Goal: Task Accomplishment & Management: Complete application form

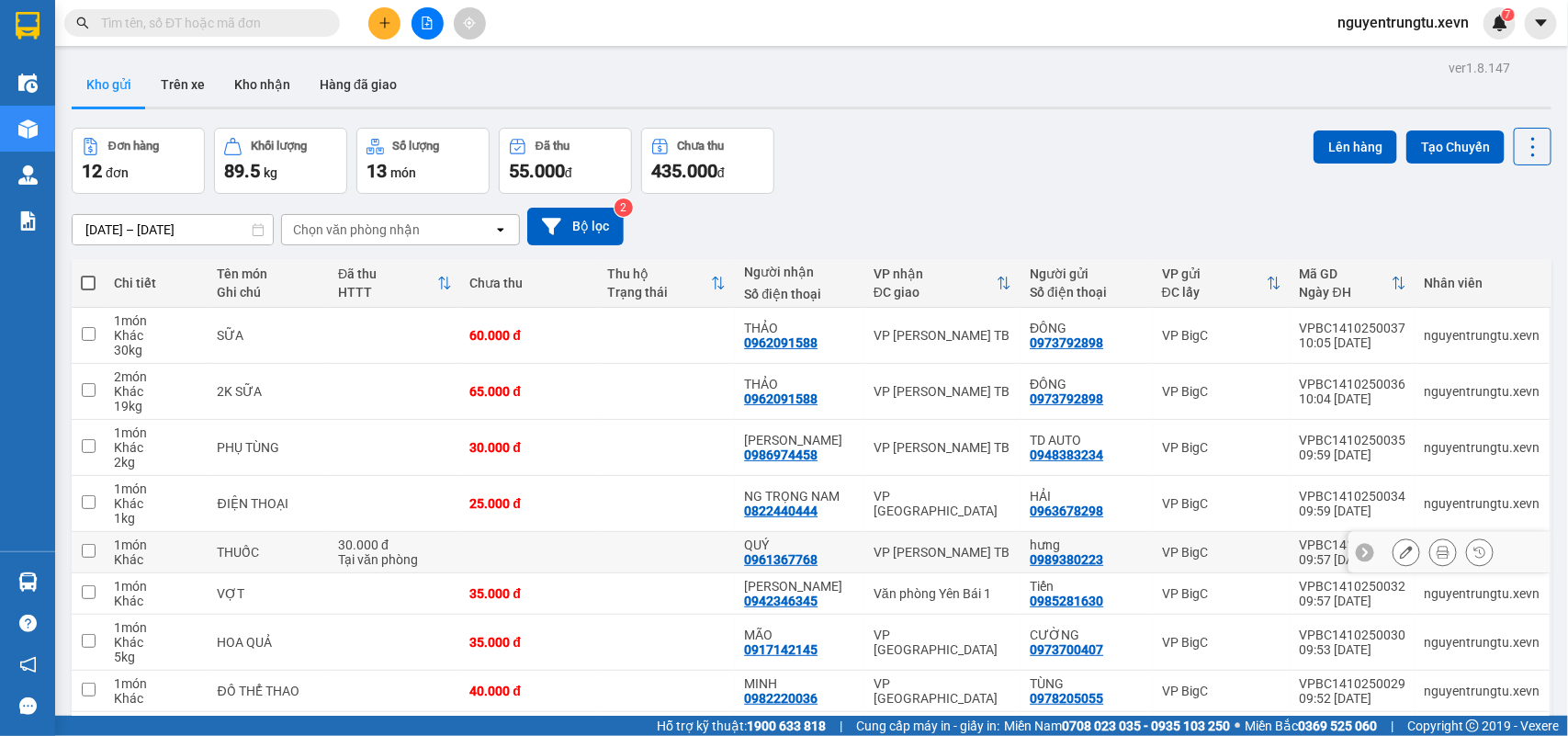
scroll to position [172, 0]
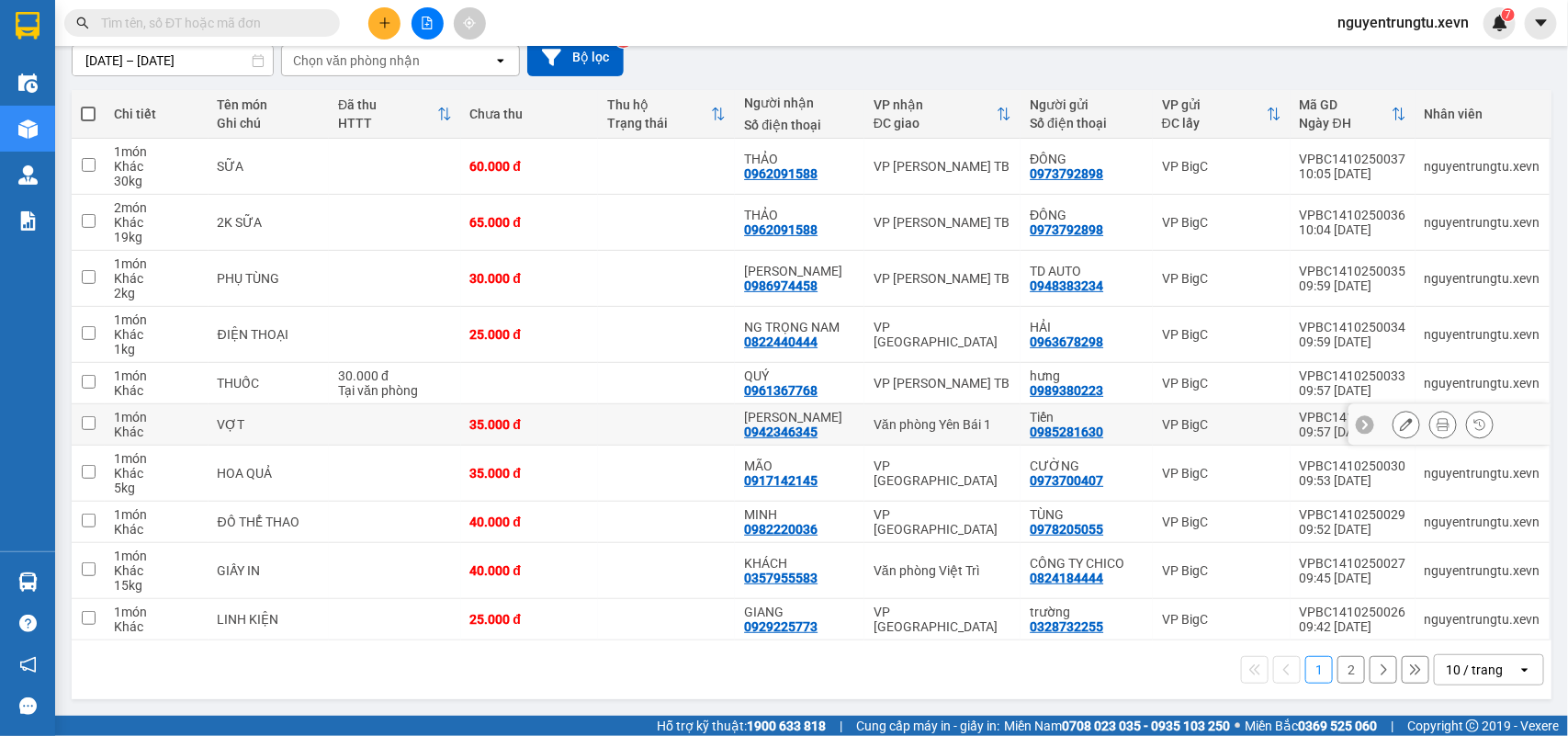
click at [725, 424] on td at bounding box center [666, 425] width 137 height 42
checkbox input "true"
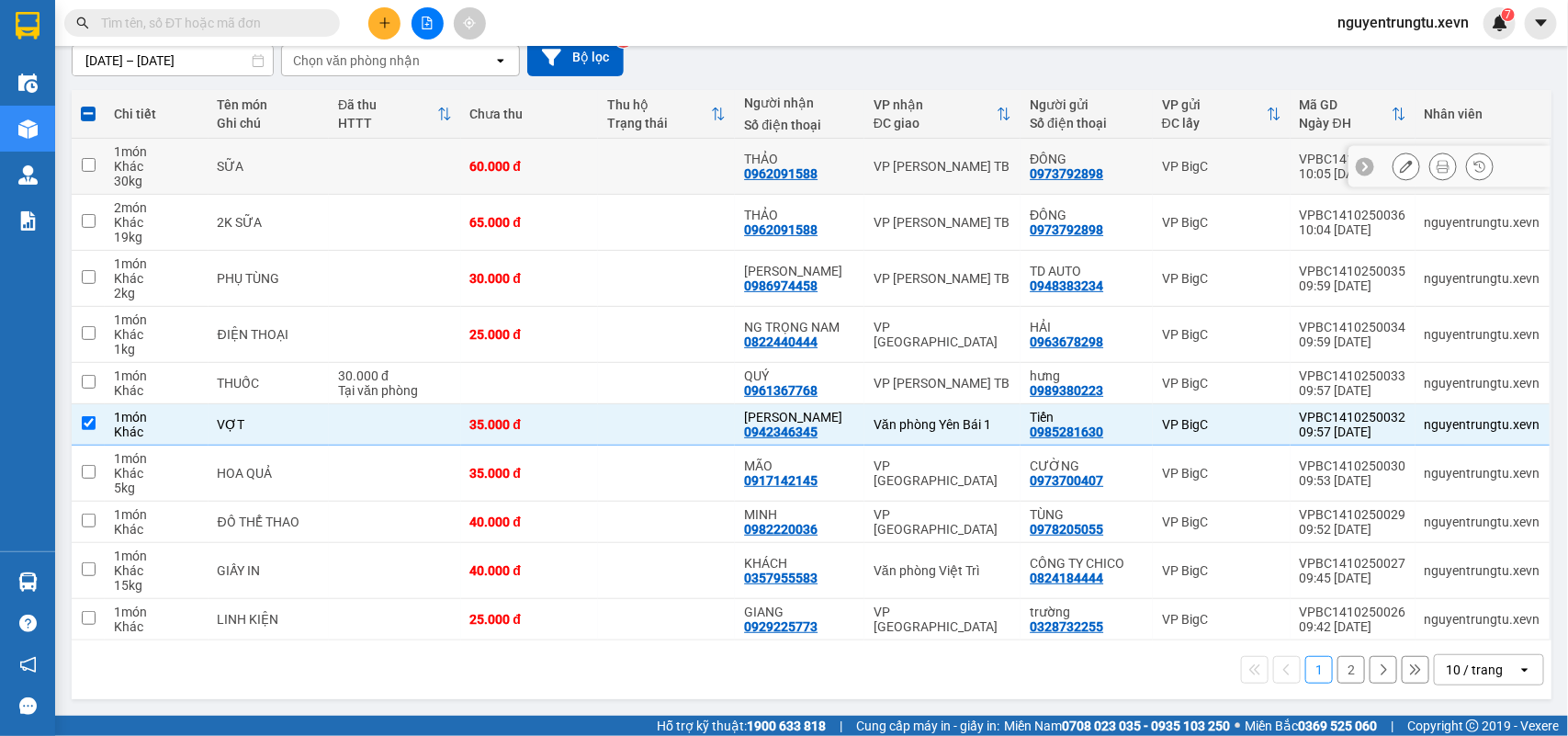
scroll to position [0, 0]
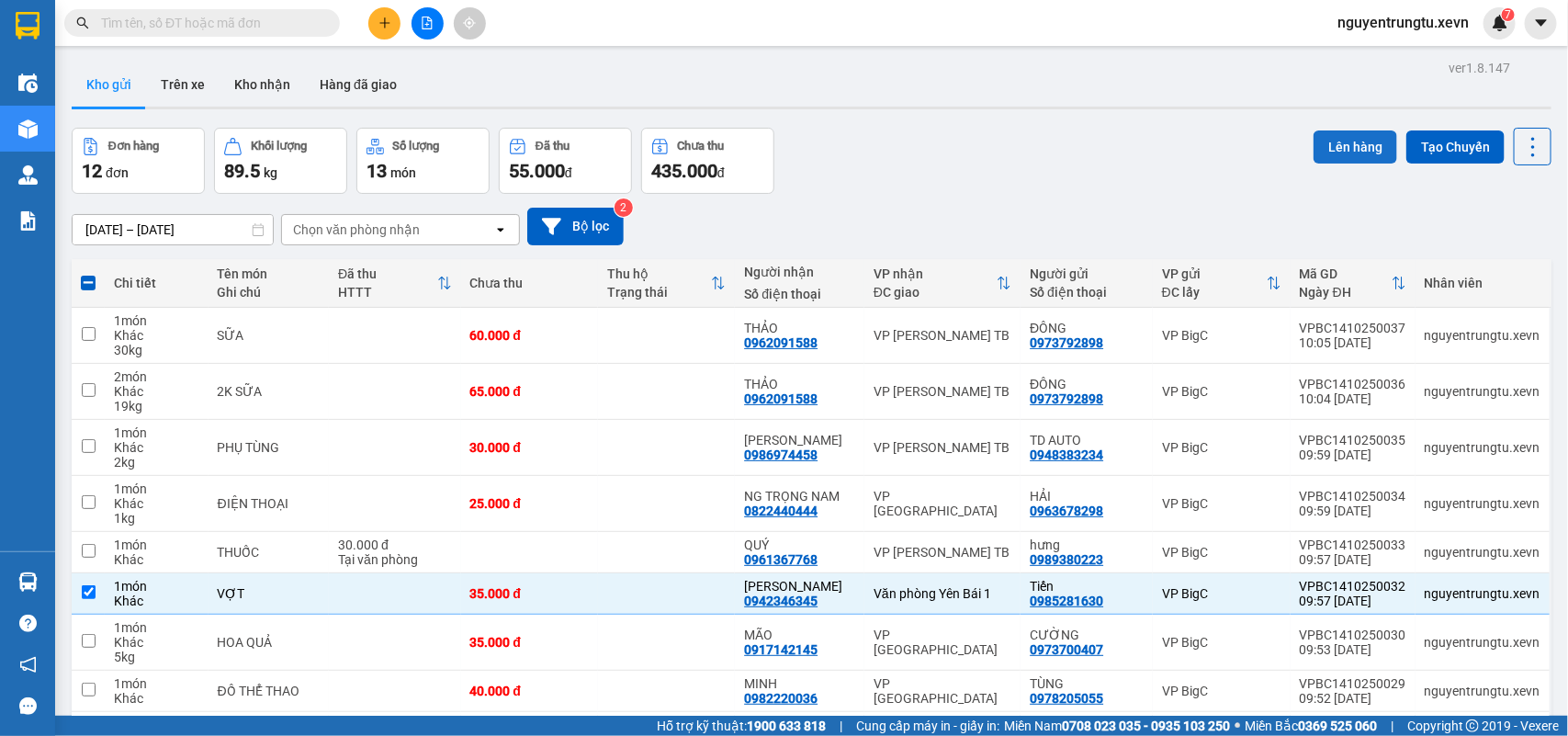
click at [1352, 134] on button "Lên hàng" at bounding box center [1355, 147] width 83 height 33
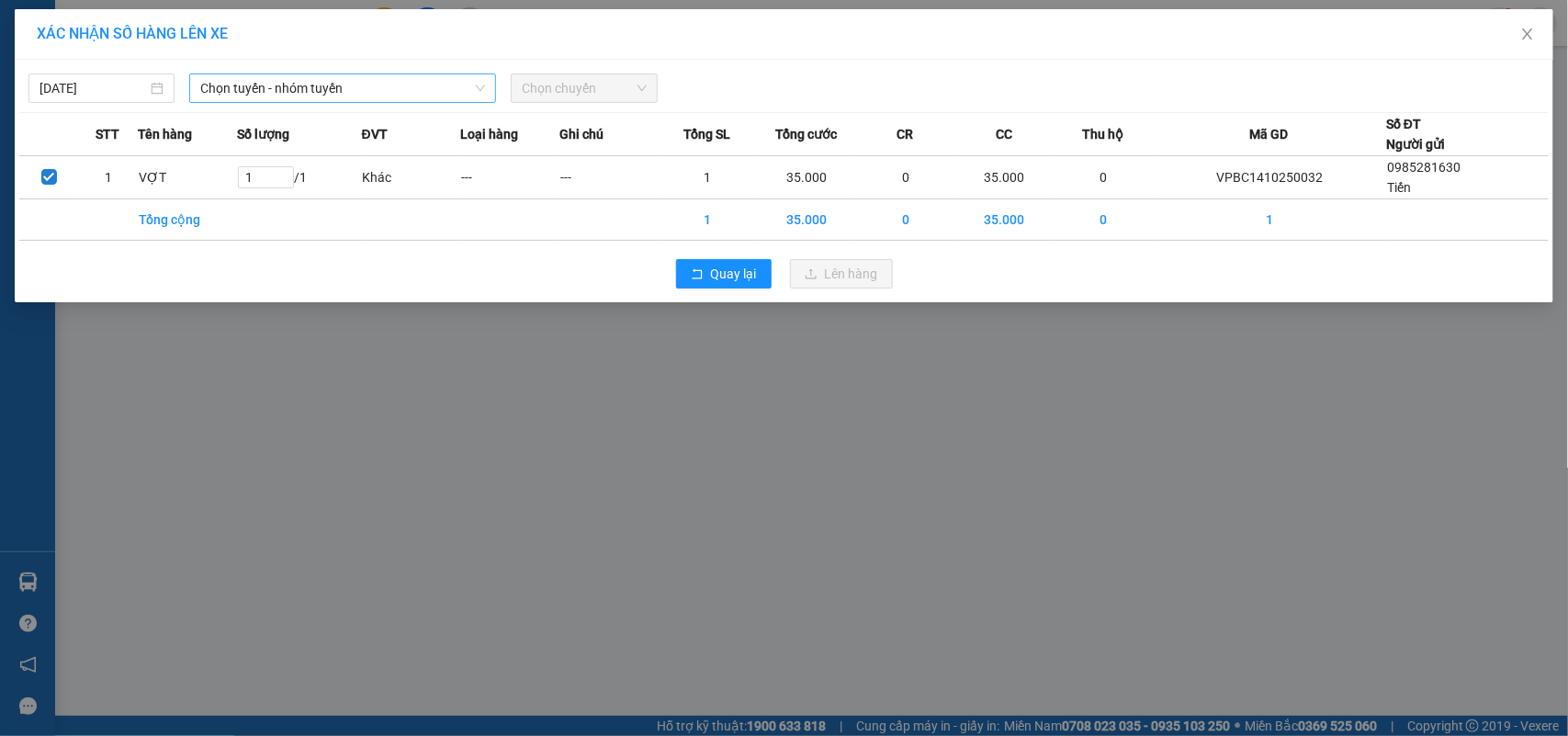
click at [314, 88] on span "Chọn tuyến - nhóm tuyến" at bounding box center [342, 88] width 285 height 27
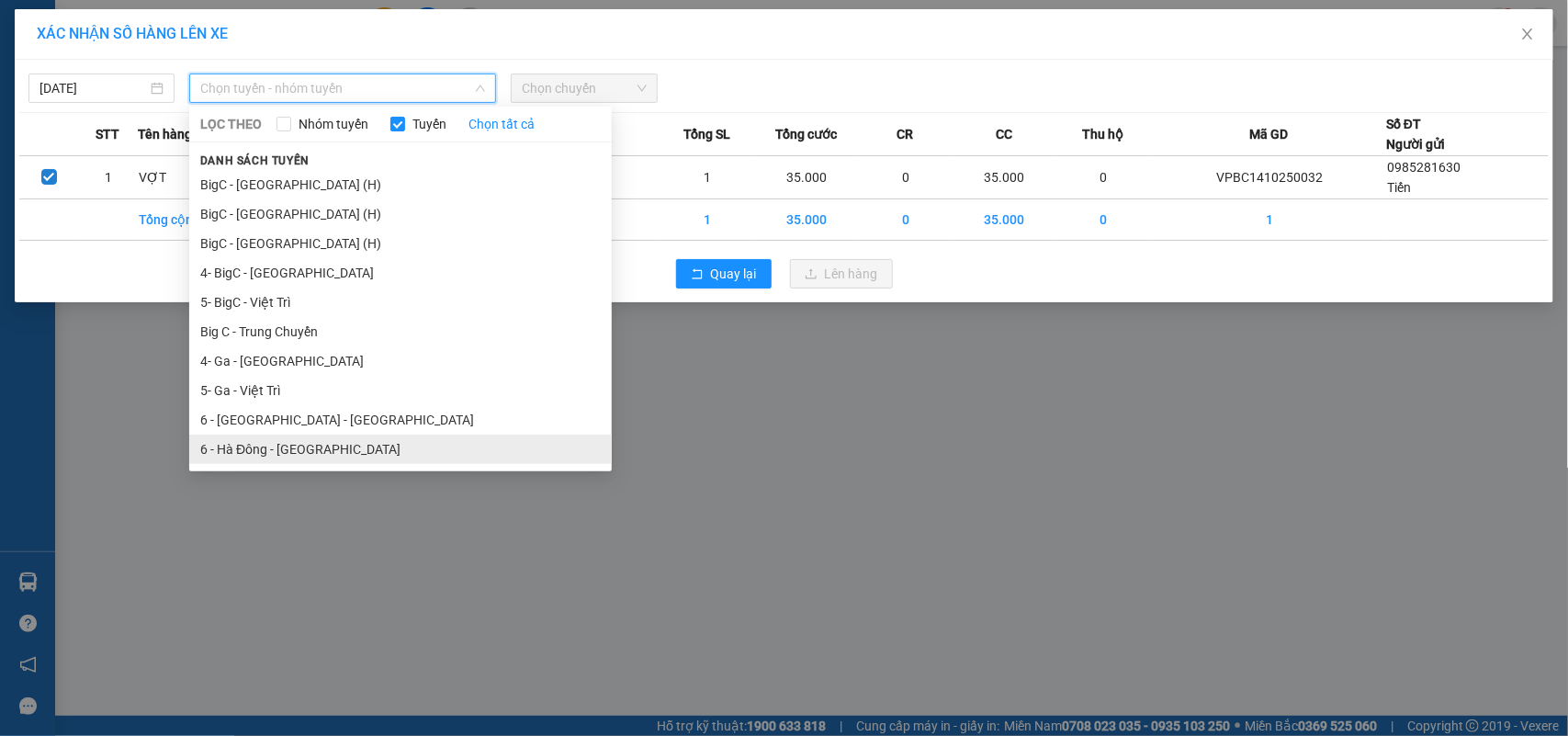
click at [313, 447] on li "6 - Hà Đông - [GEOGRAPHIC_DATA]" at bounding box center [400, 448] width 423 height 29
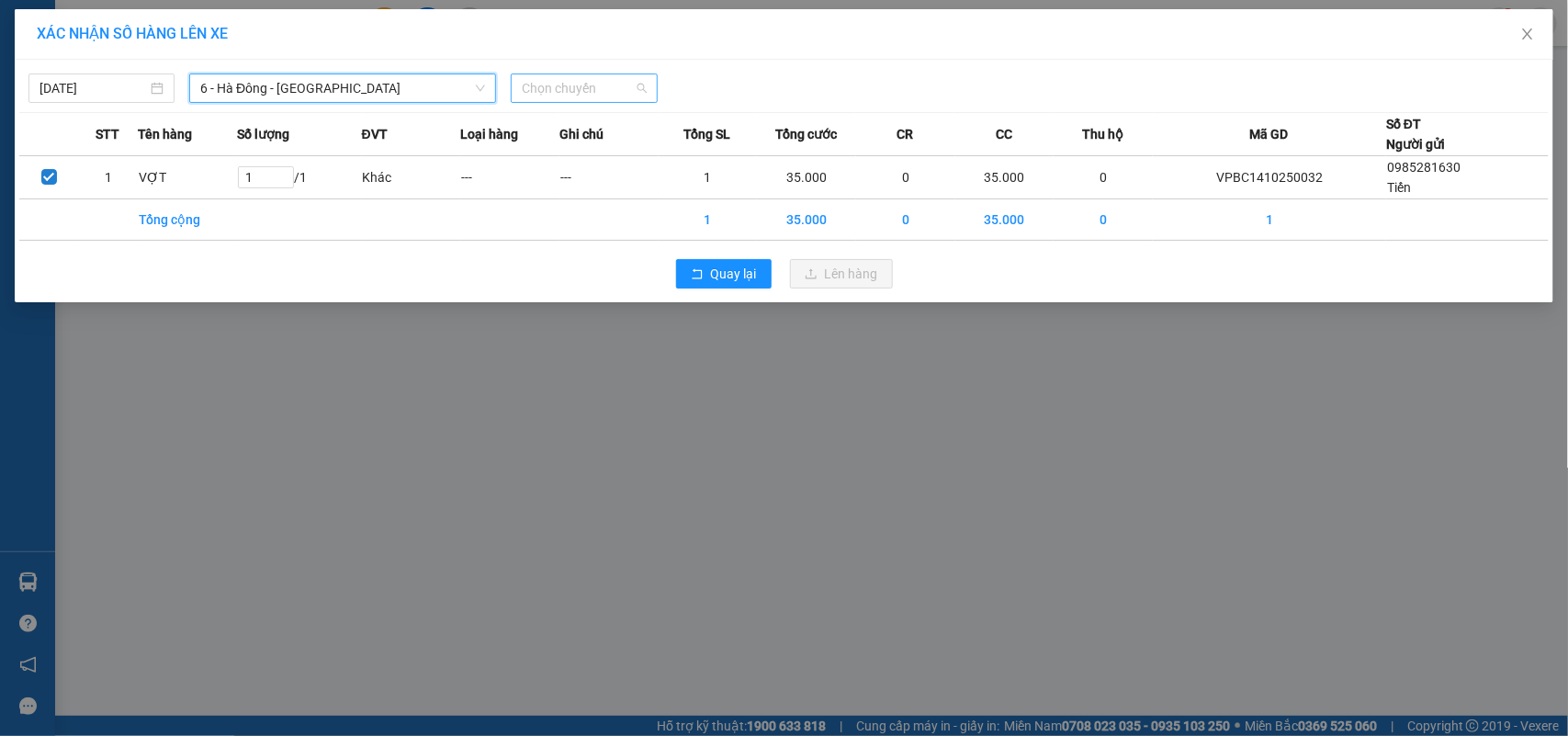
click at [561, 89] on span "Chọn chuyến" at bounding box center [584, 88] width 124 height 27
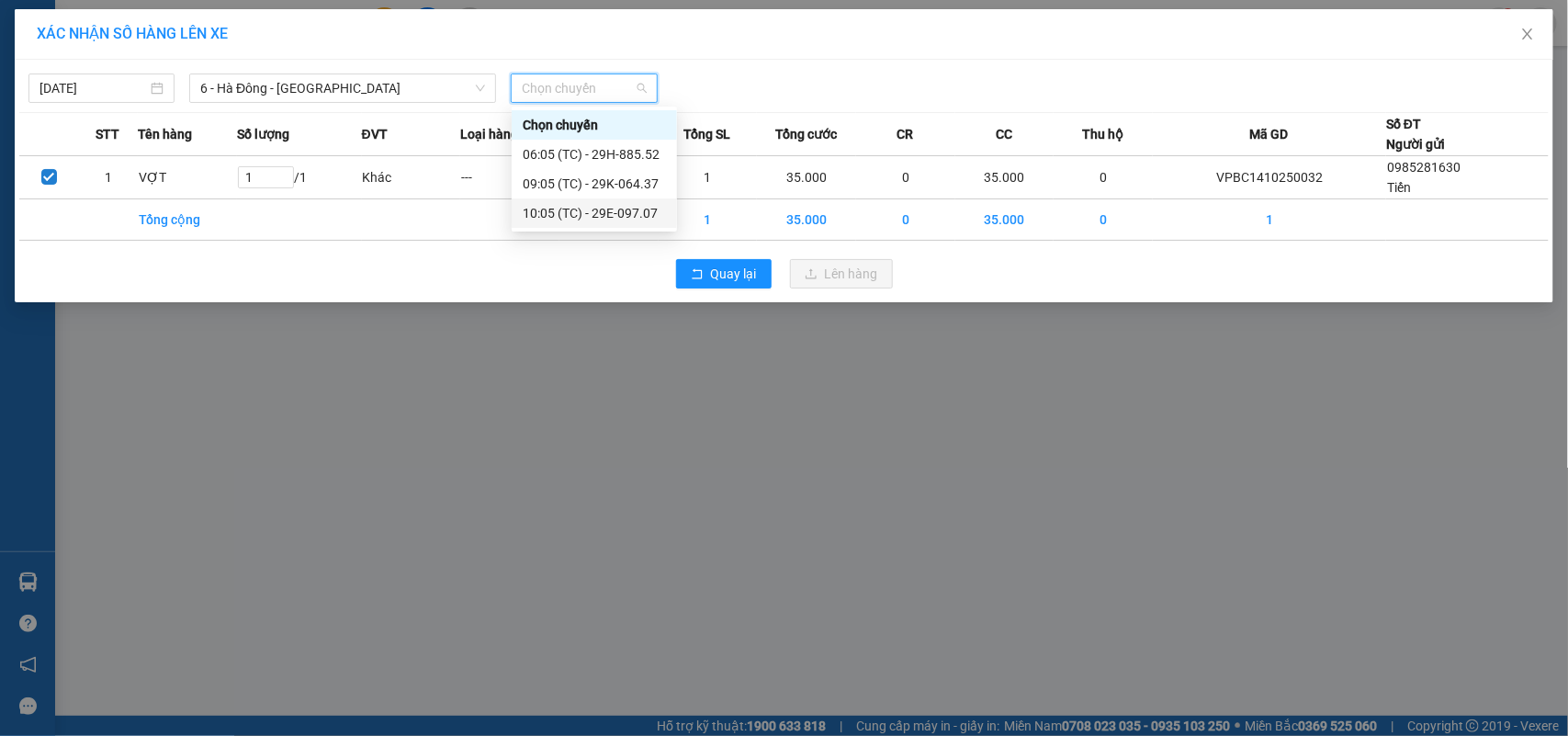
click at [600, 214] on div "10:05 (TC) - 29E-097.07" at bounding box center [594, 213] width 143 height 20
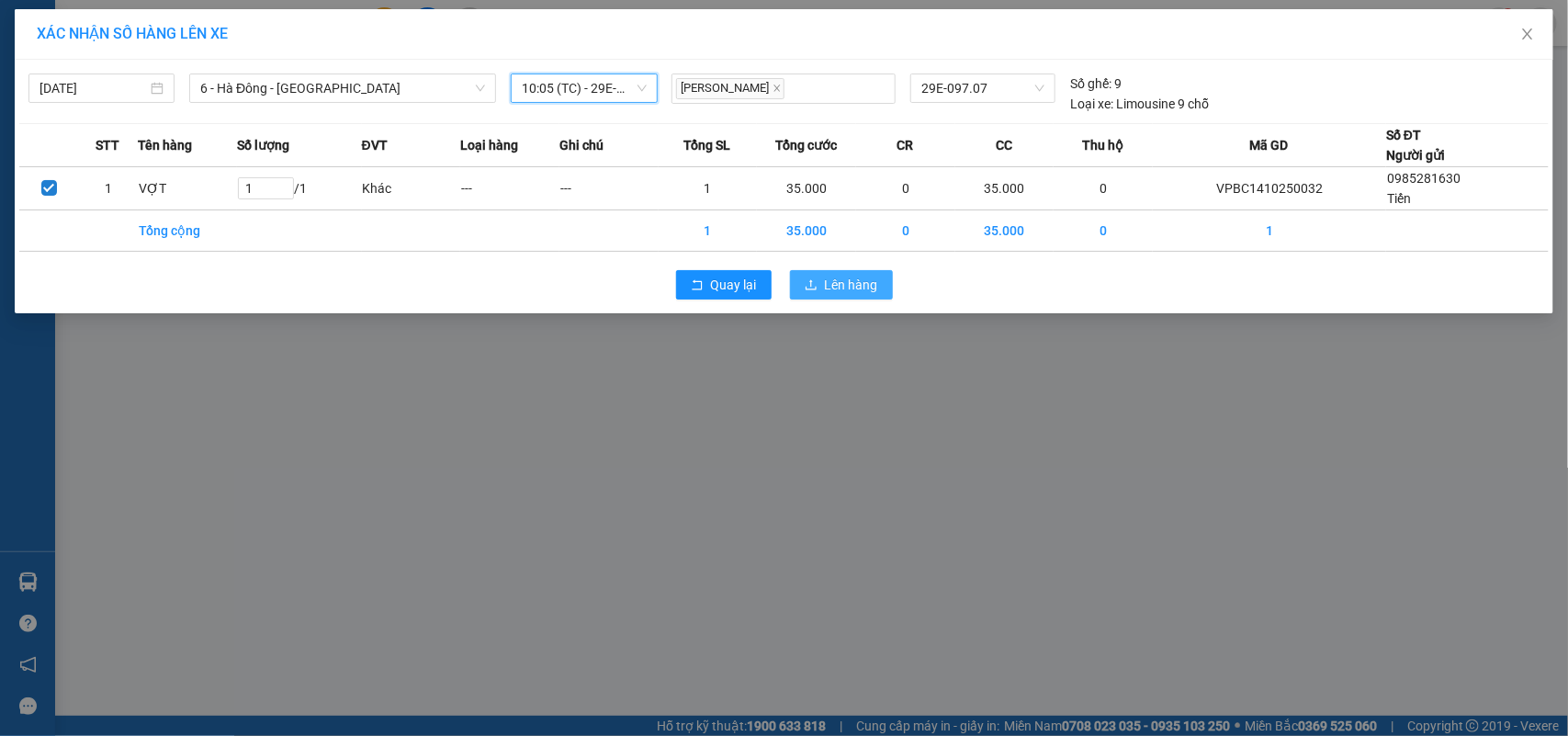
click at [825, 299] on button "Lên hàng" at bounding box center [841, 285] width 103 height 29
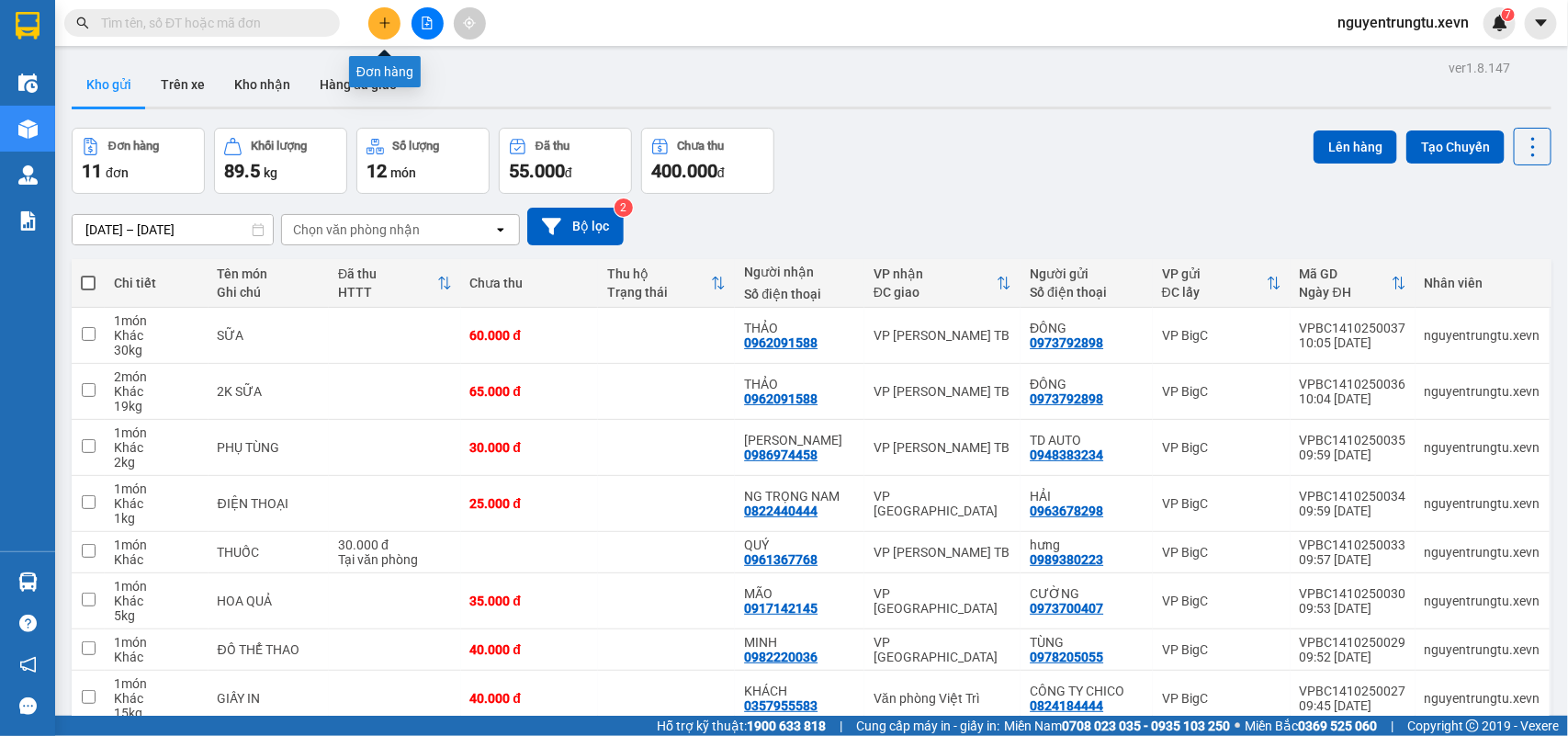
click at [379, 16] on icon "plus" at bounding box center [385, 23] width 13 height 13
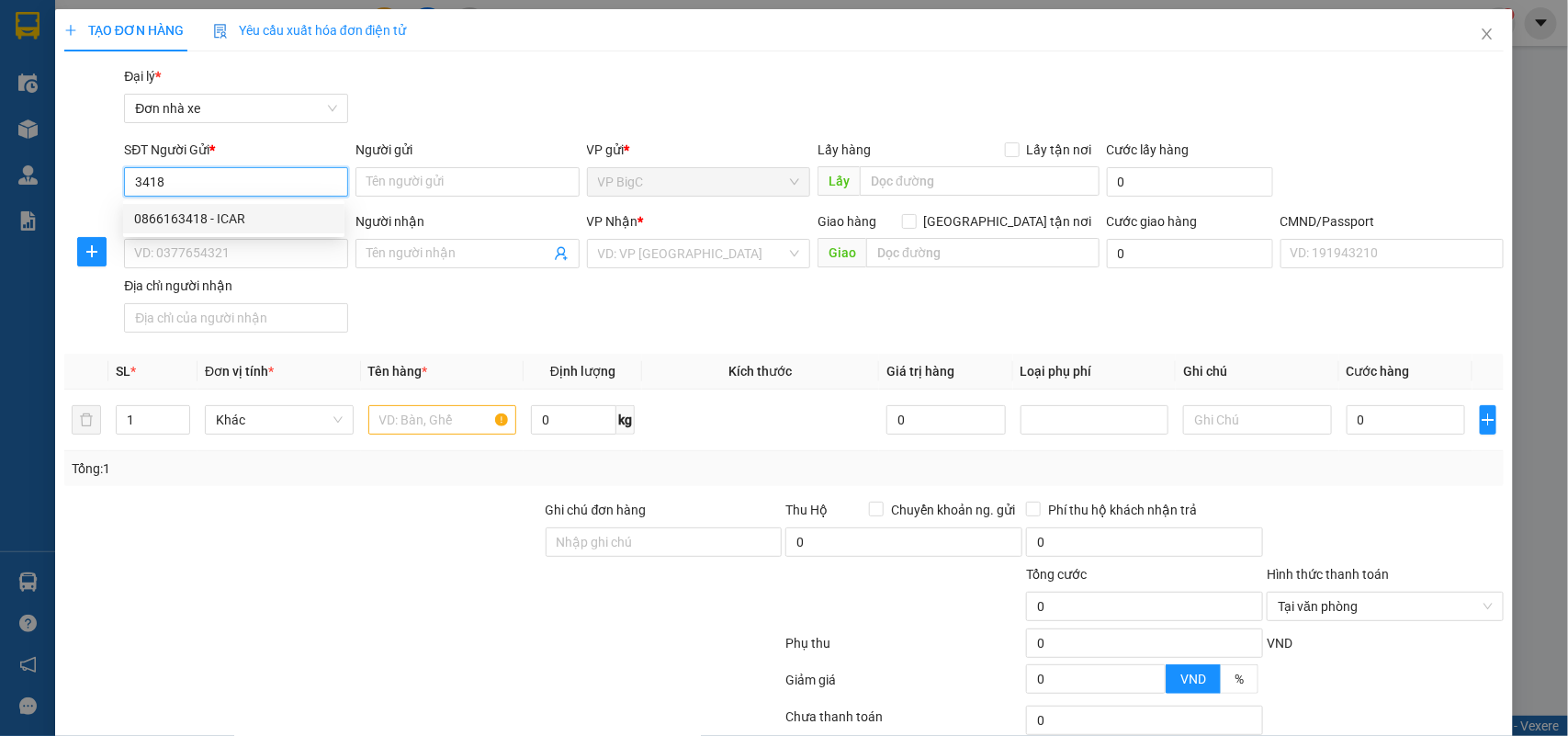
click at [193, 218] on div "0866163418 - ICAR" at bounding box center [234, 218] width 200 height 20
type input "0866163418"
type input "ICAR"
type input "0932363000"
type input "HUY"
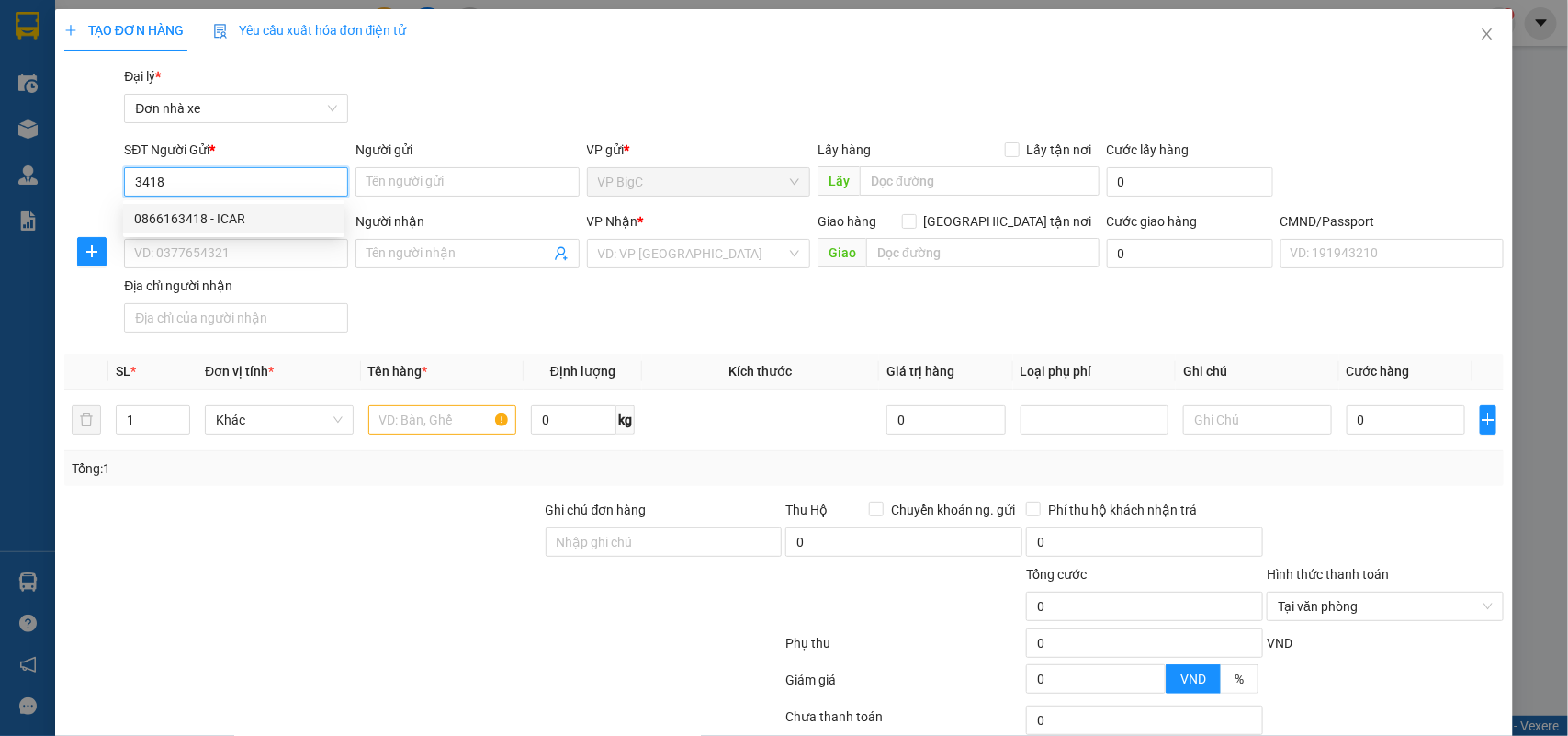
type input "036098016693 NG QUỐC KHANH 247 [PERSON_NAME]"
type input "0866163418"
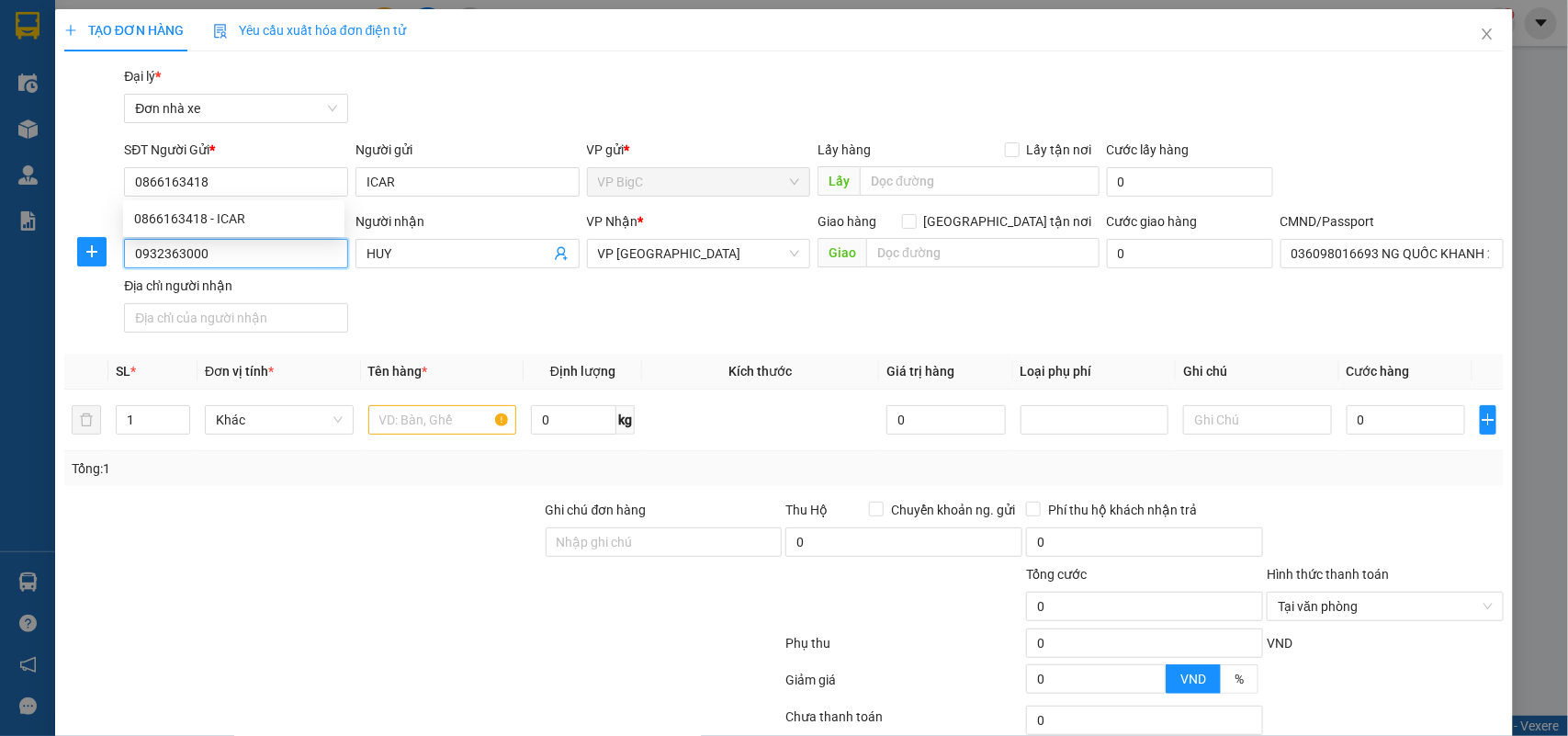
click at [216, 243] on input "0932363000" at bounding box center [235, 253] width 224 height 29
type input "0917085606"
click at [235, 286] on div "0917085606 - [GEOGRAPHIC_DATA]" at bounding box center [237, 290] width 207 height 20
type input "[PERSON_NAME]"
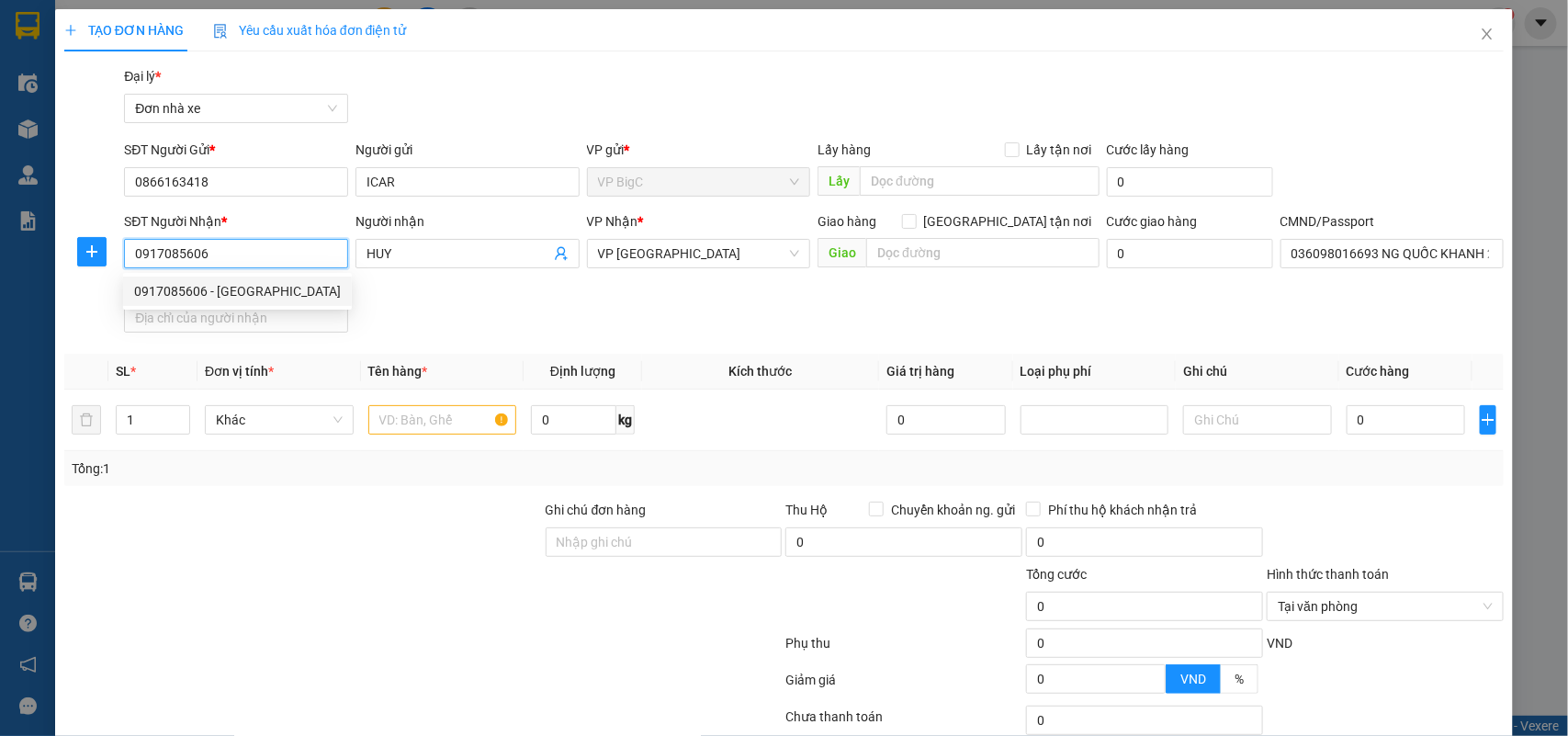
type input "036092006813 [PERSON_NAME],"
type input "0917085606"
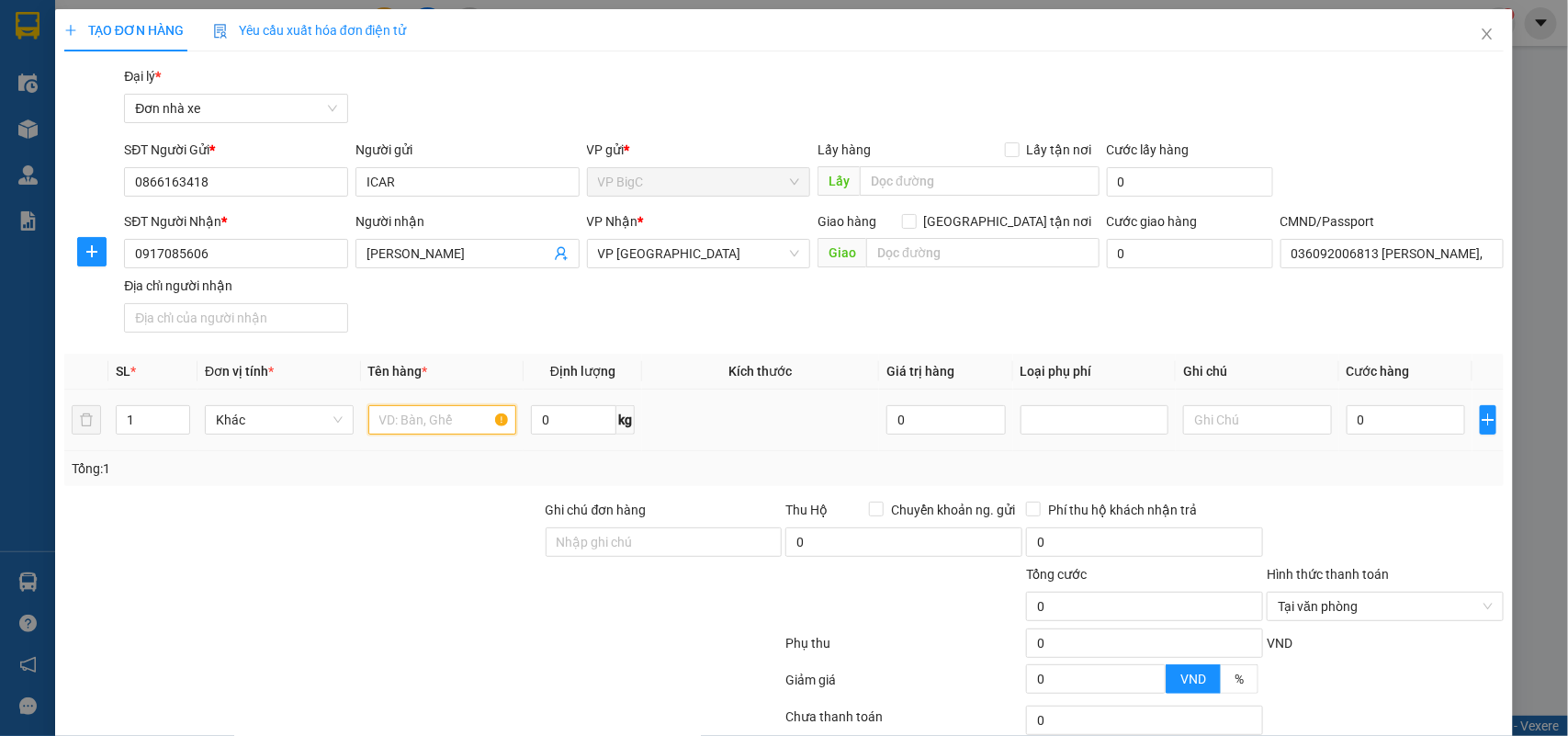
click at [436, 412] on input "text" at bounding box center [442, 419] width 148 height 29
type input "PHỤ TÙNG"
click at [1394, 429] on input "0" at bounding box center [1405, 419] width 118 height 29
type input "3"
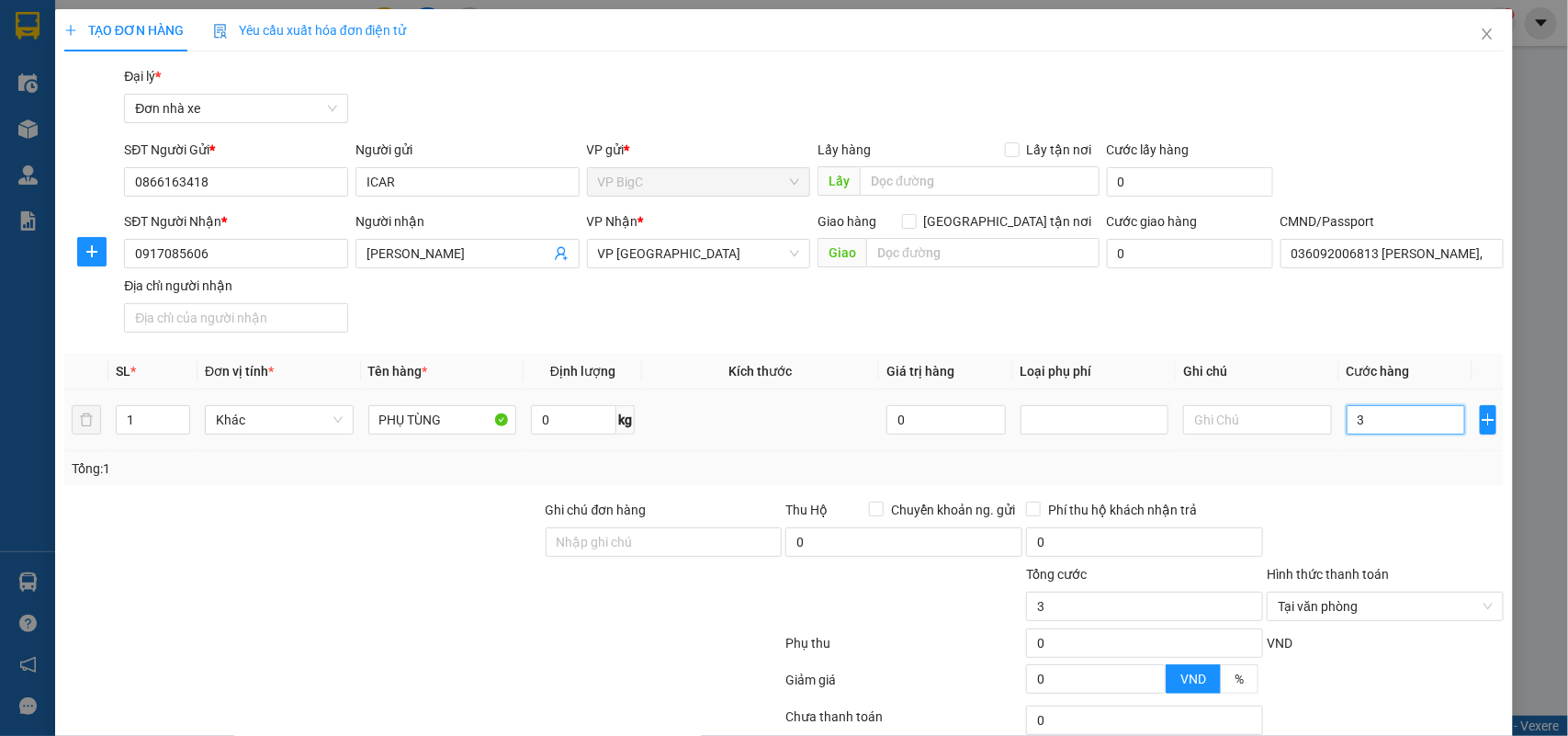
type input "30"
type input "30.000"
click at [1454, 460] on div "Tổng: 1" at bounding box center [784, 468] width 1425 height 20
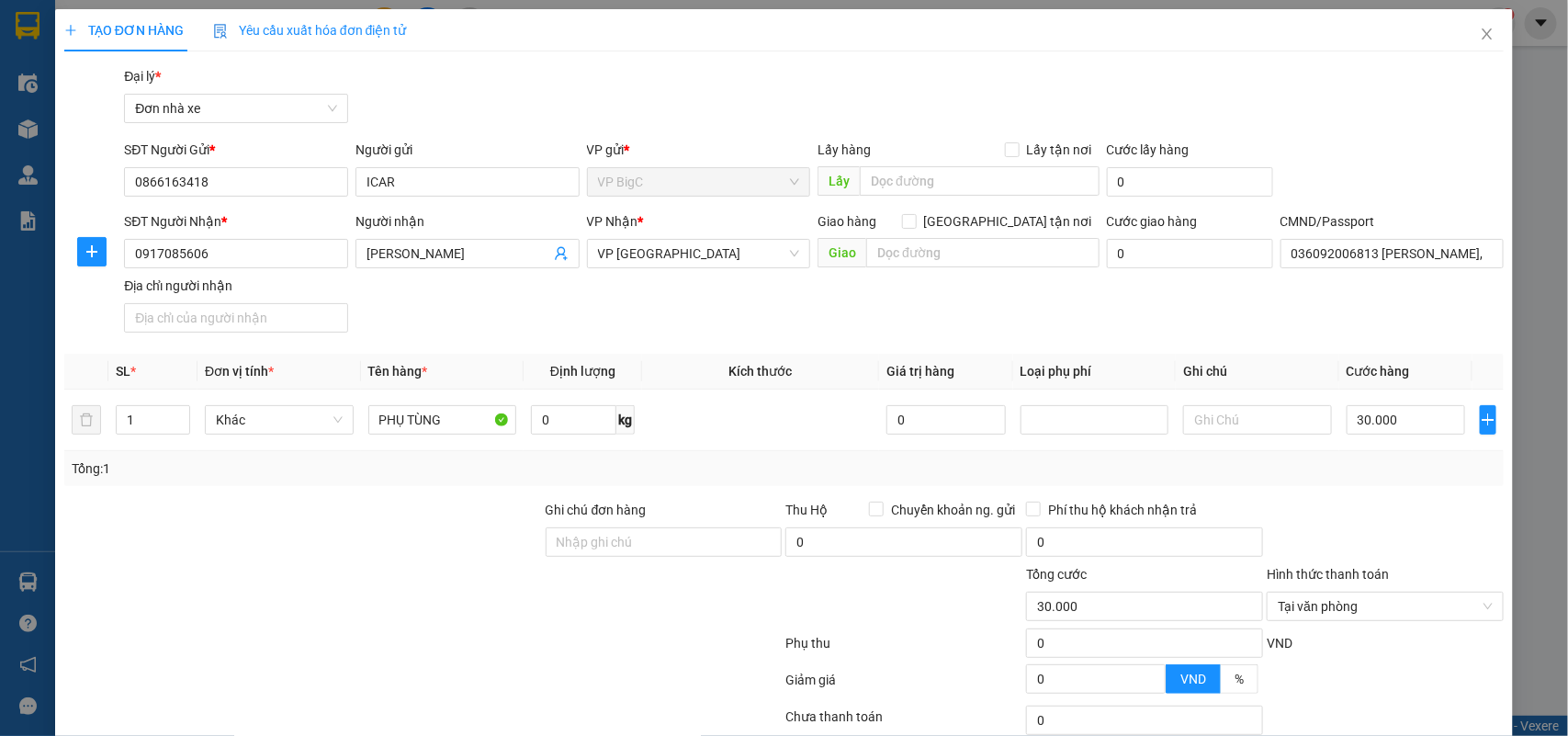
scroll to position [141, 0]
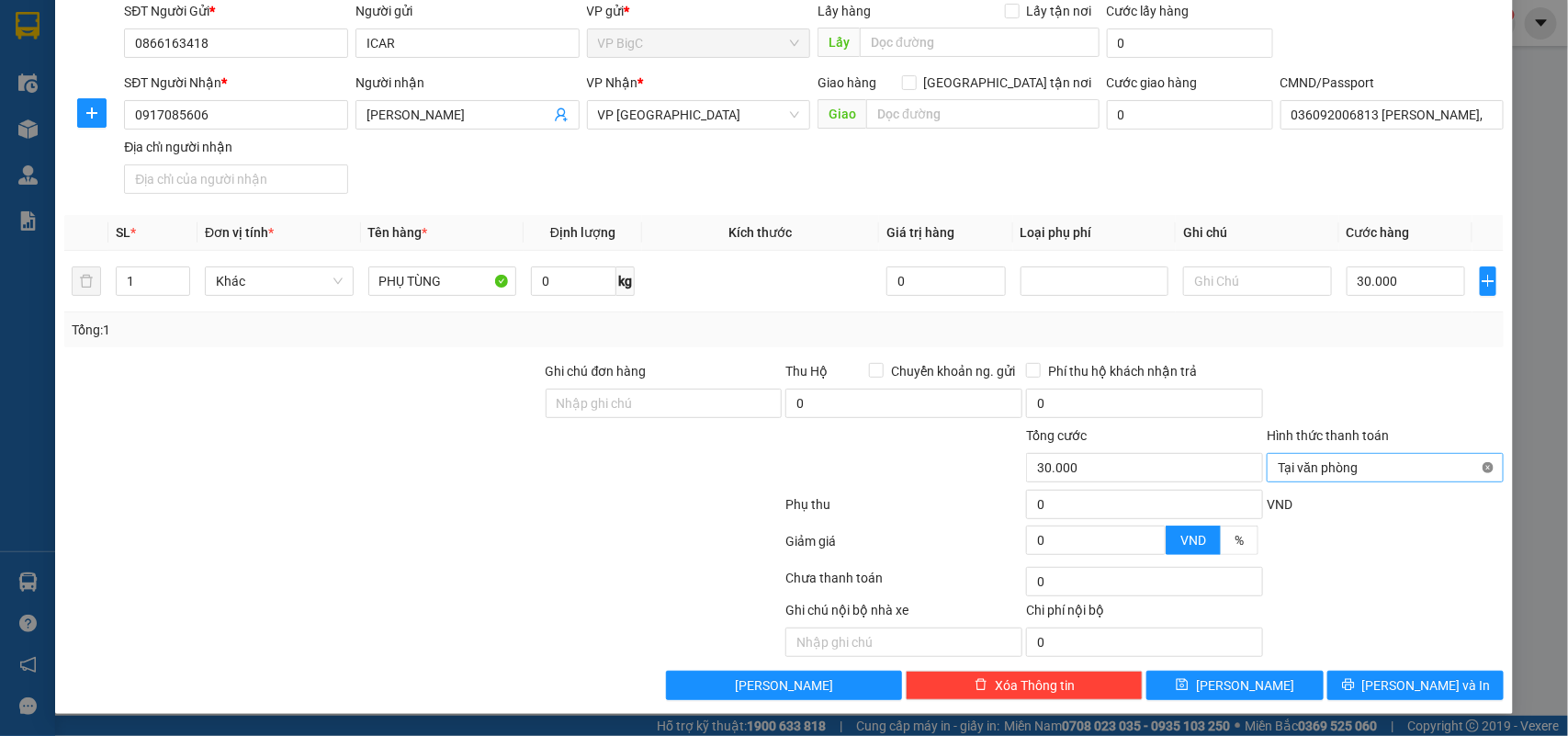
type input "30.000"
click at [1439, 698] on button "[PERSON_NAME] và In" at bounding box center [1415, 685] width 176 height 29
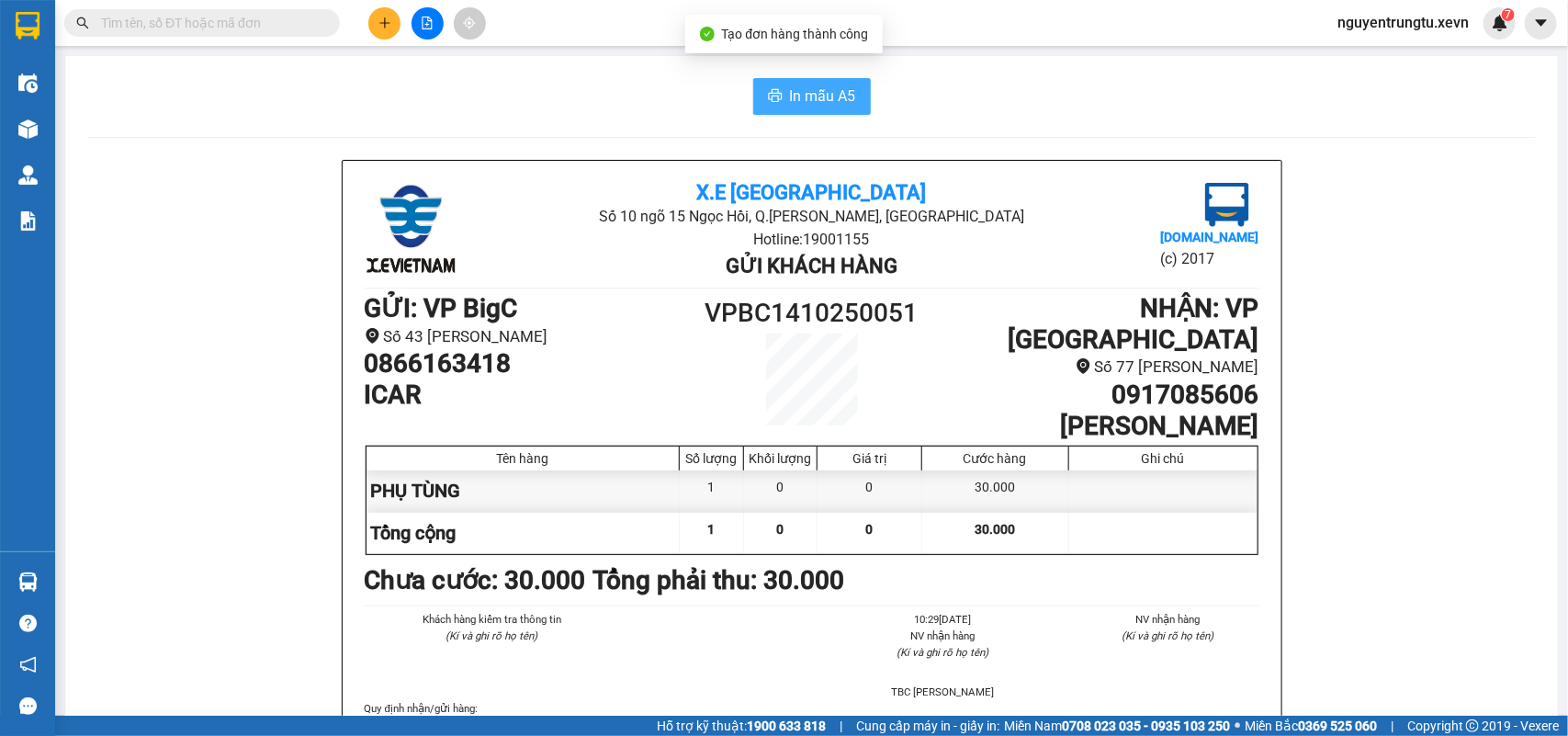
click at [817, 88] on span "In mẫu A5" at bounding box center [823, 96] width 66 height 23
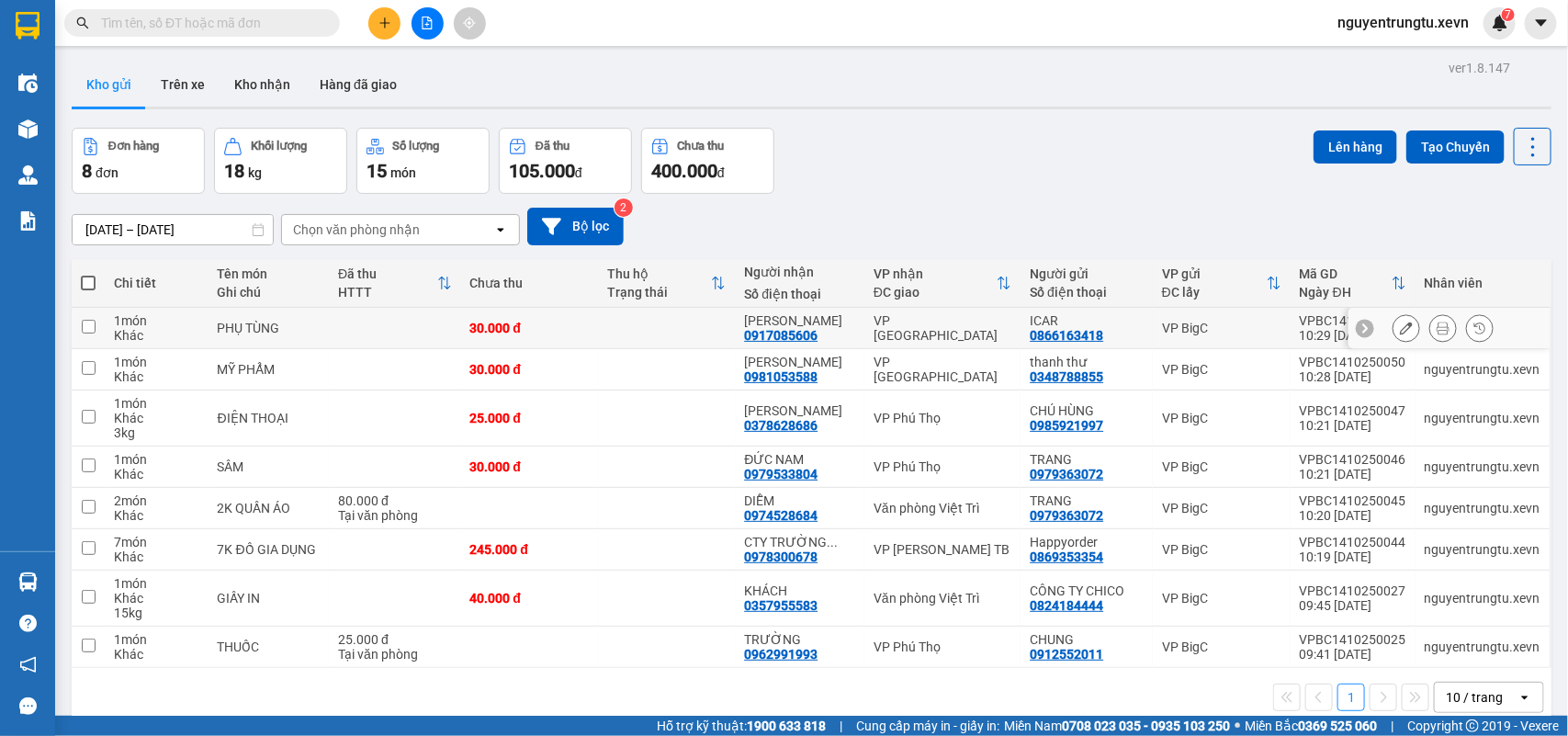
click at [714, 340] on td at bounding box center [666, 328] width 137 height 42
checkbox input "true"
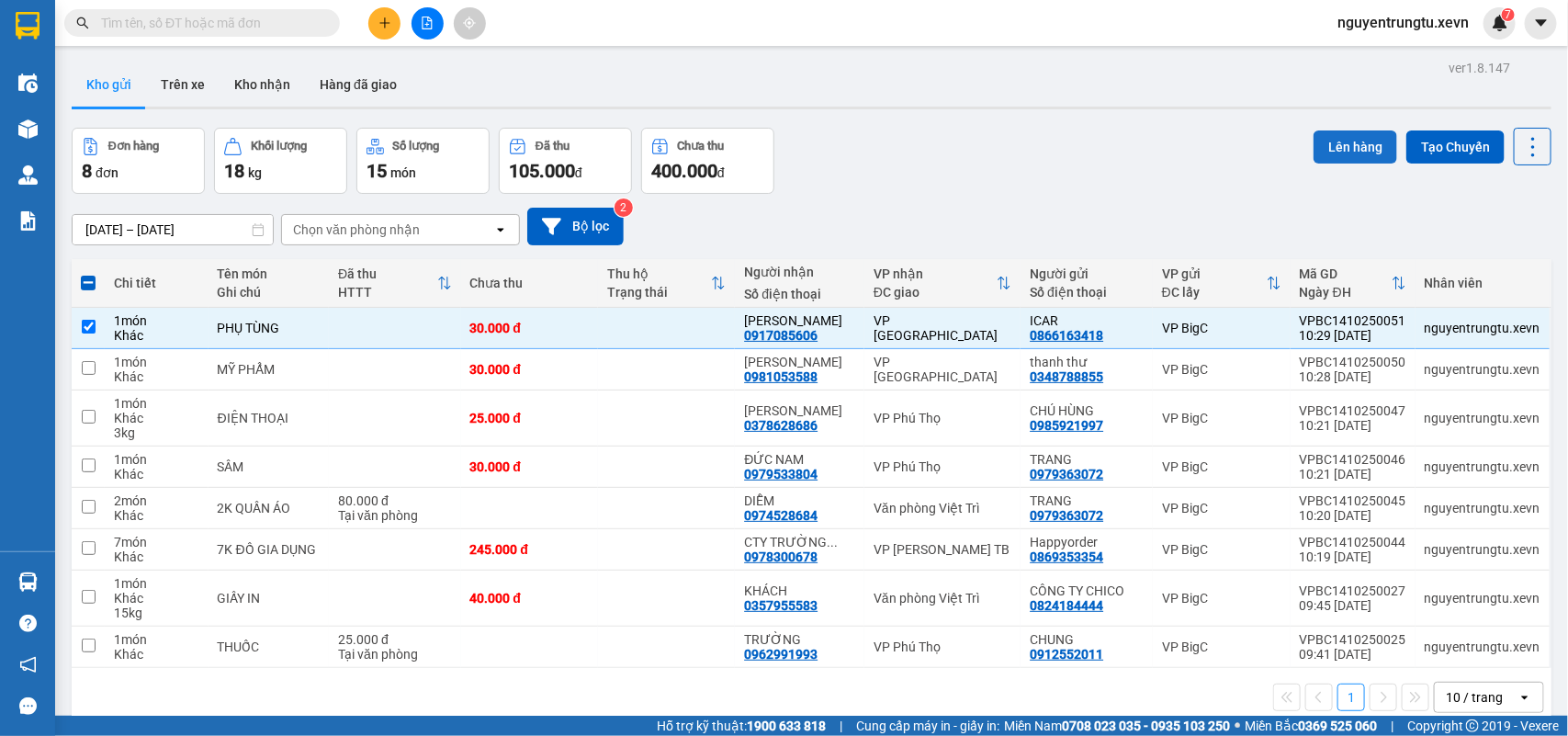
click at [1330, 140] on button "Lên hàng" at bounding box center [1355, 147] width 83 height 33
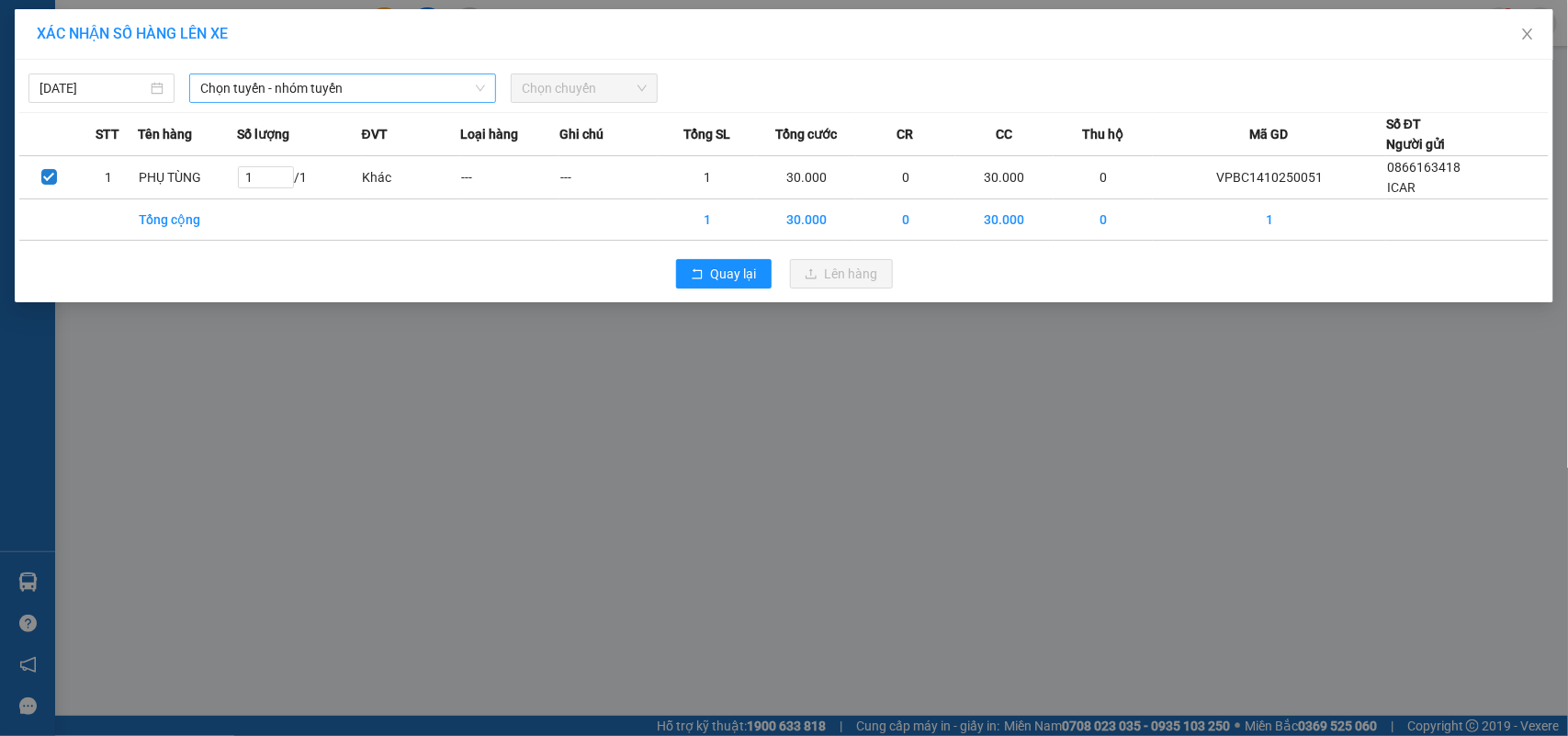
click at [222, 87] on span "Chọn tuyến - nhóm tuyến" at bounding box center [342, 88] width 285 height 27
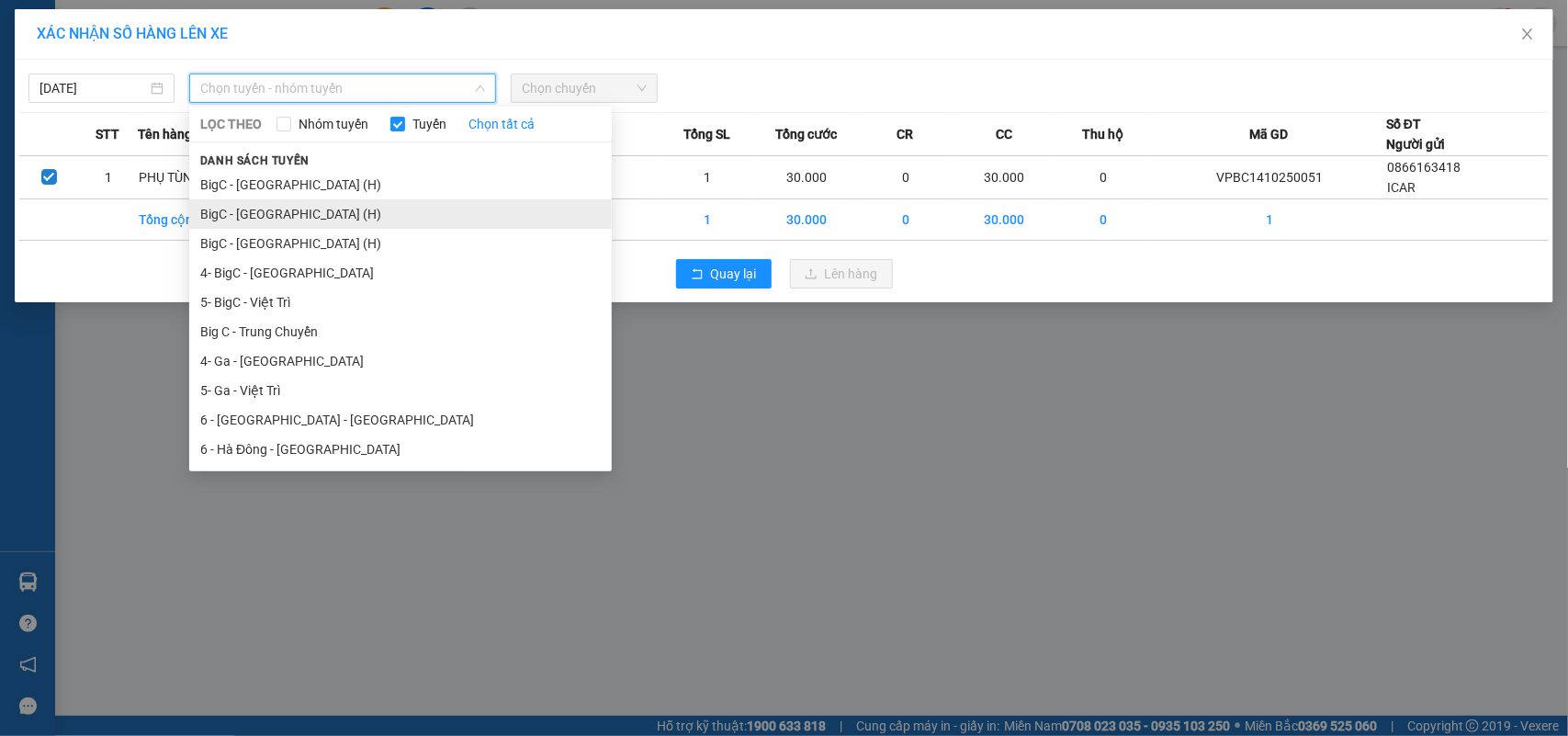
click at [281, 207] on li "BigC - [GEOGRAPHIC_DATA] (H)" at bounding box center [400, 214] width 423 height 29
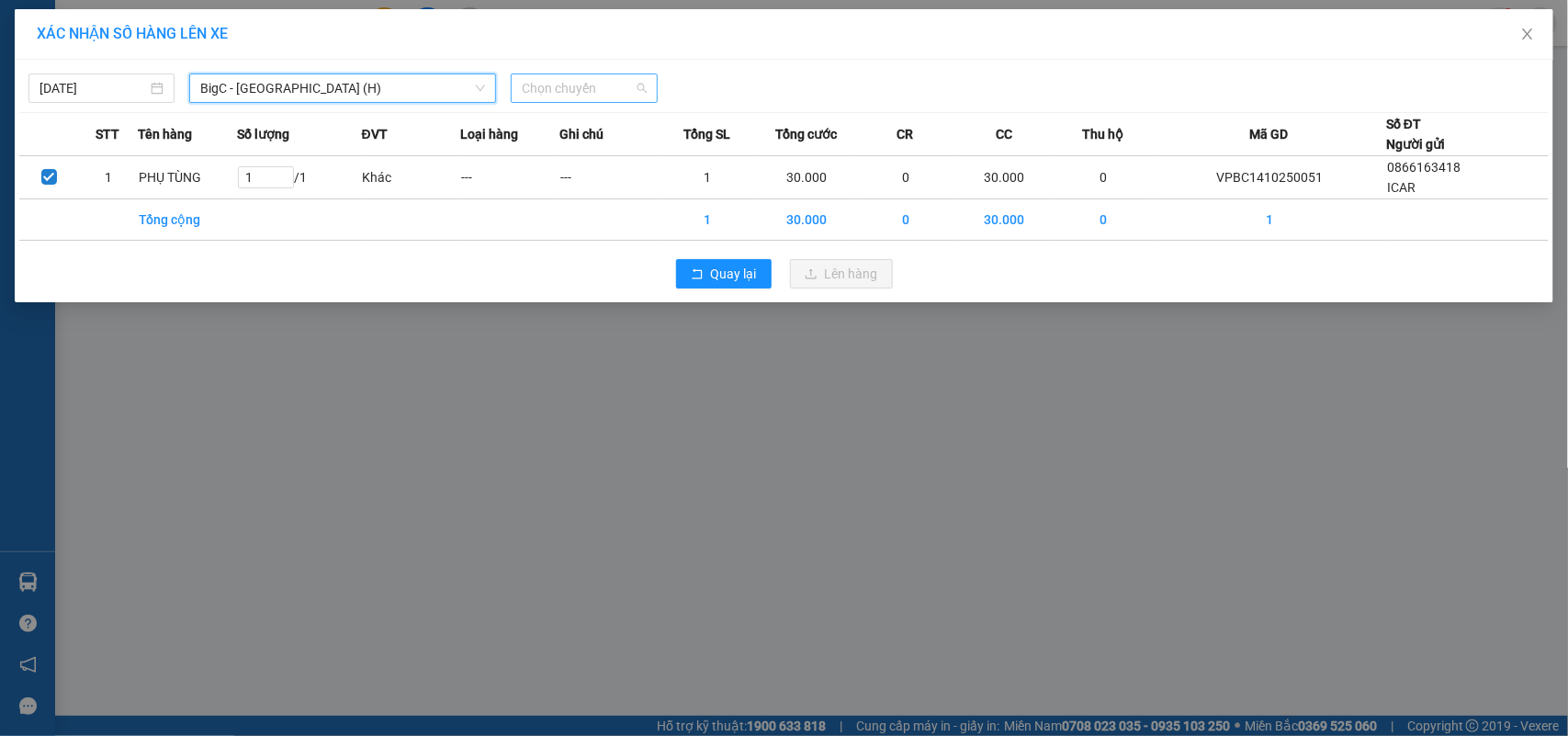
click at [574, 95] on span "Chọn chuyến" at bounding box center [584, 88] width 124 height 27
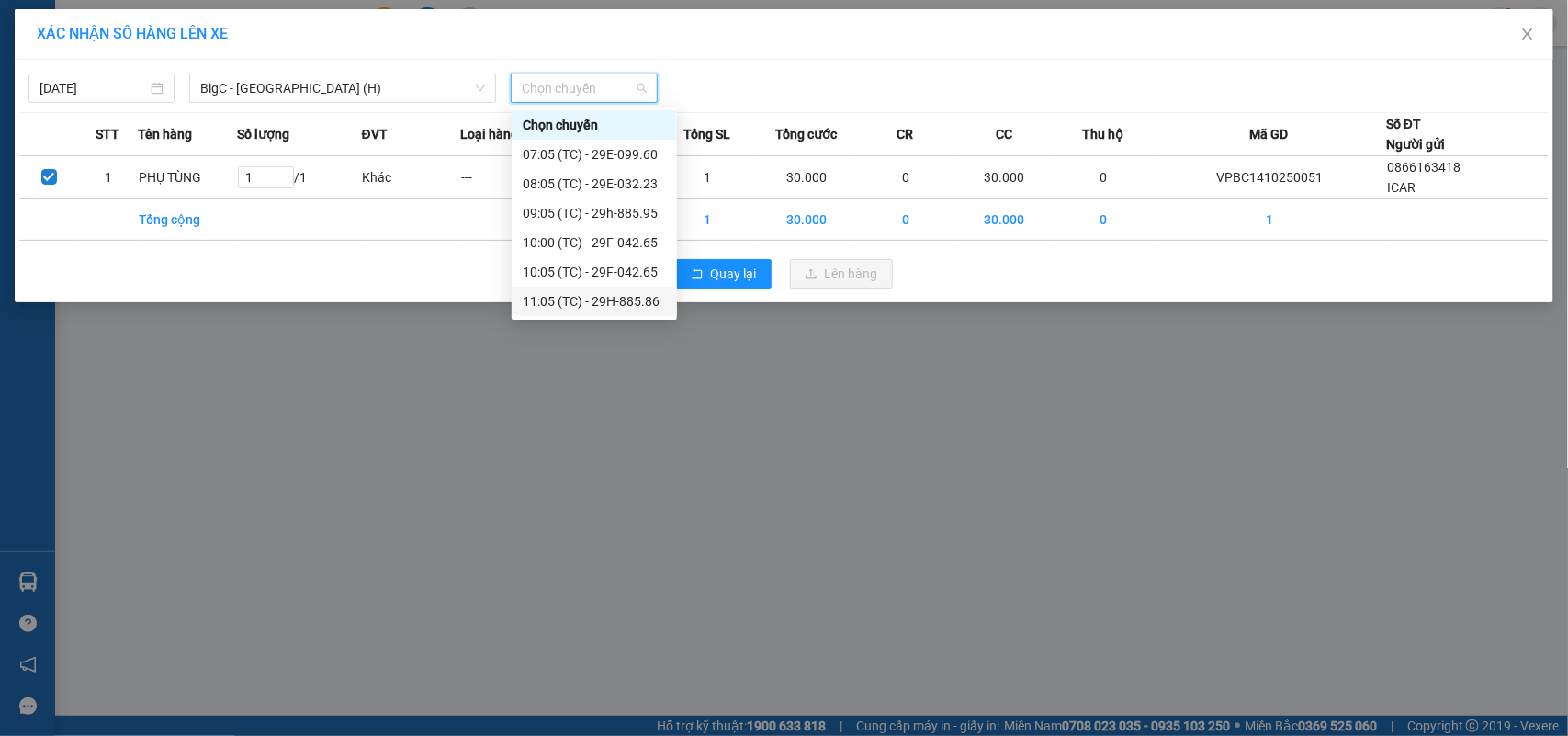
click at [584, 303] on div "11:05 (TC) - 29H-885.86" at bounding box center [594, 301] width 143 height 20
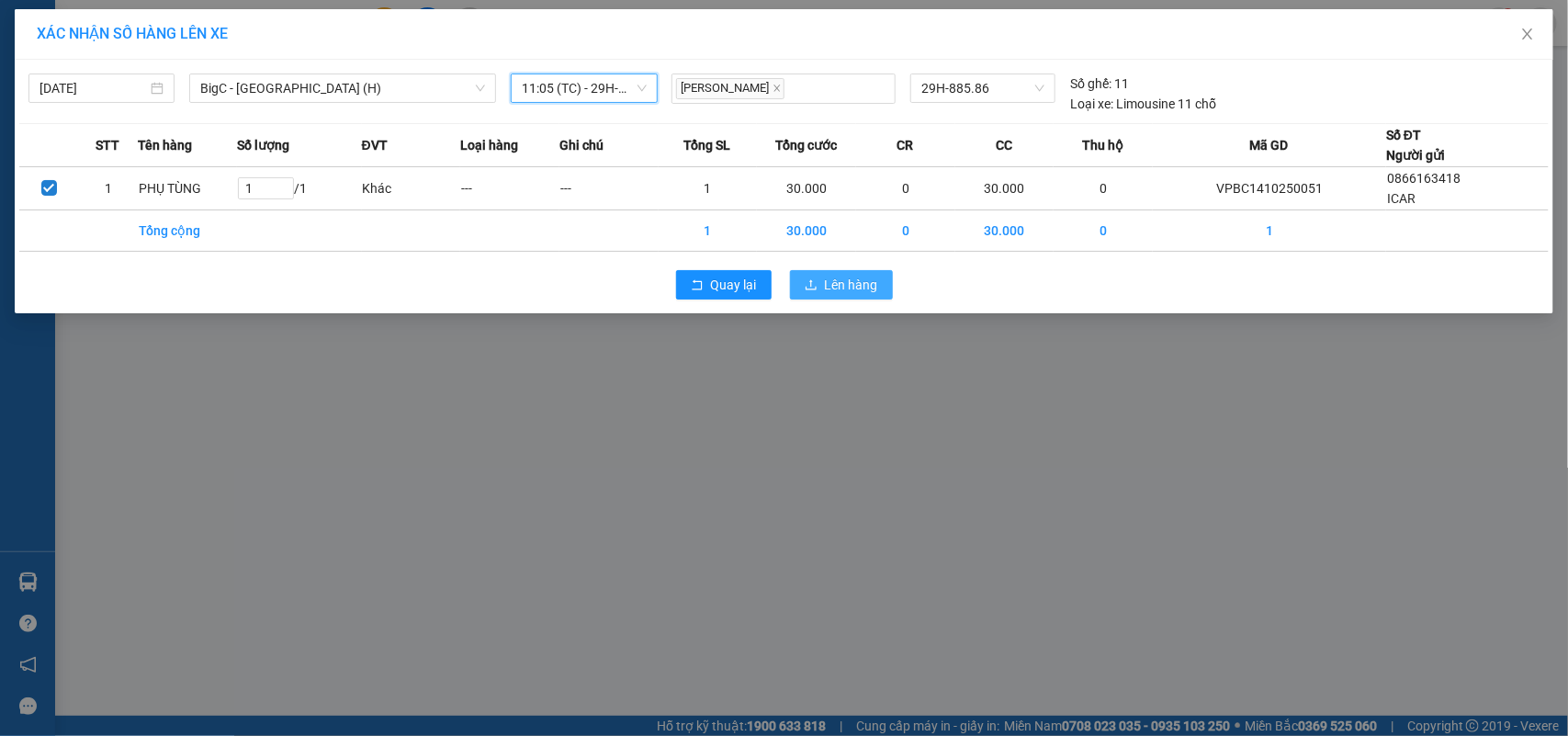
click at [861, 288] on span "Lên hàng" at bounding box center [851, 284] width 53 height 20
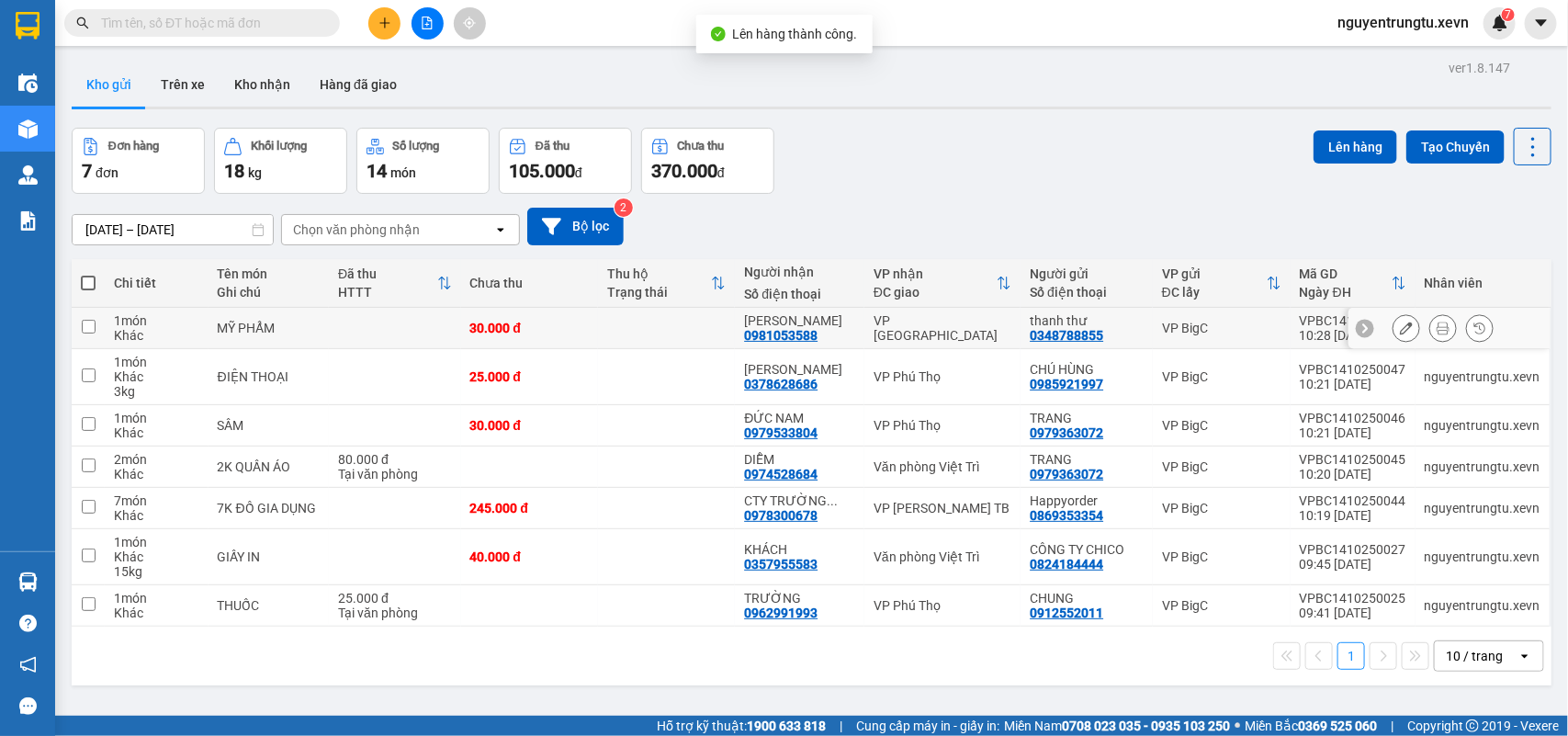
click at [984, 334] on div "VP [GEOGRAPHIC_DATA]" at bounding box center [943, 327] width 138 height 29
checkbox input "true"
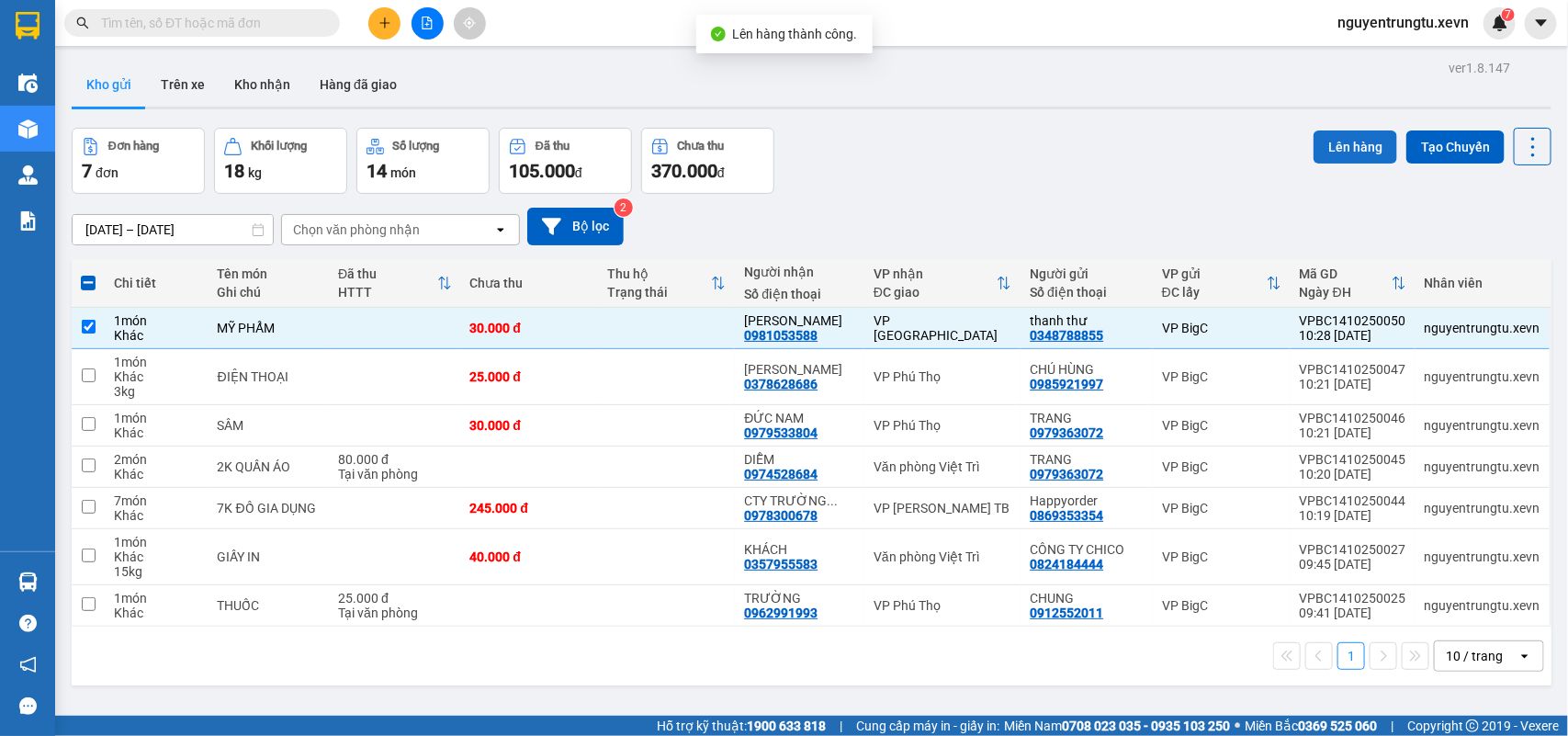
click at [1322, 157] on button "Lên hàng" at bounding box center [1355, 147] width 83 height 33
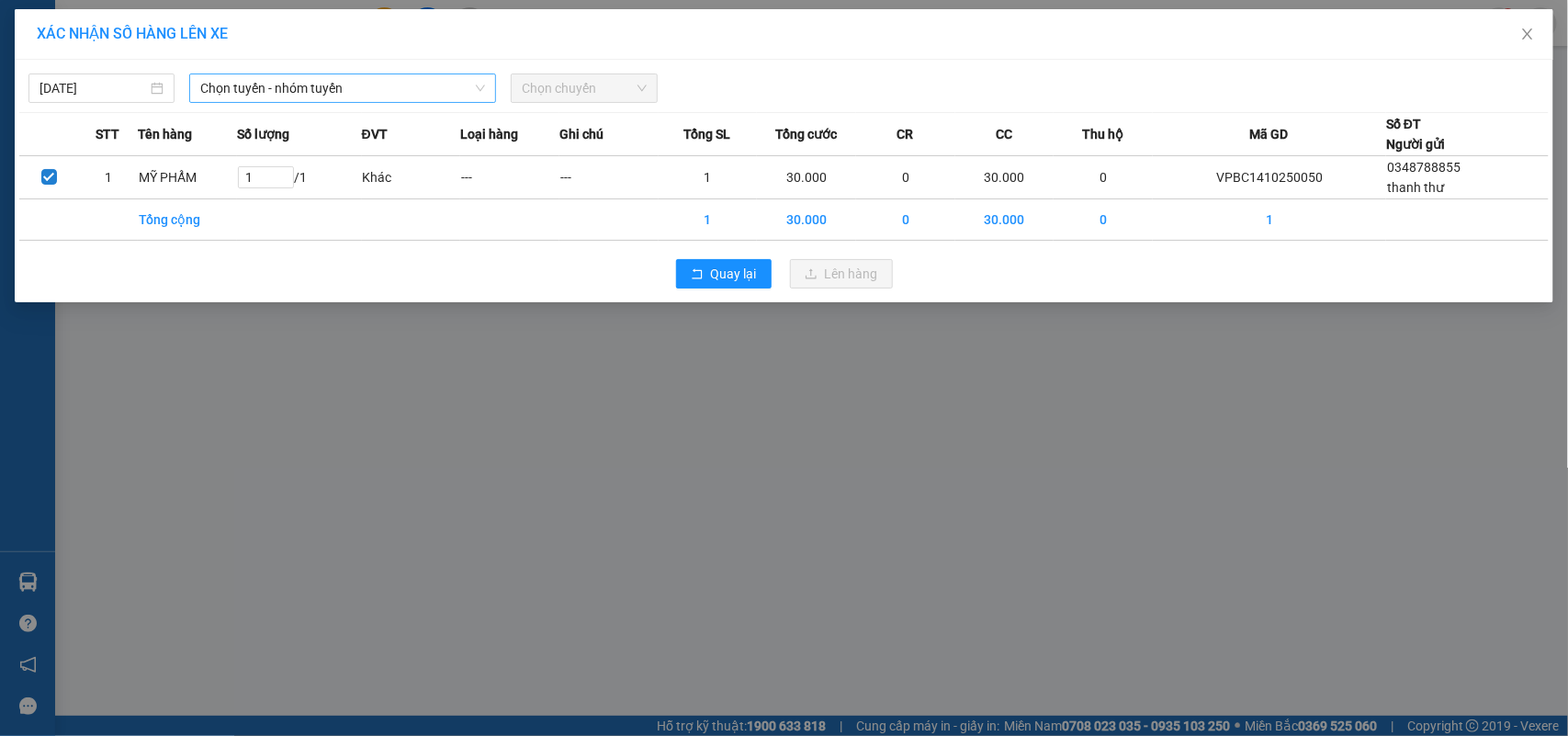
click at [292, 95] on span "Chọn tuyến - nhóm tuyến" at bounding box center [342, 88] width 285 height 27
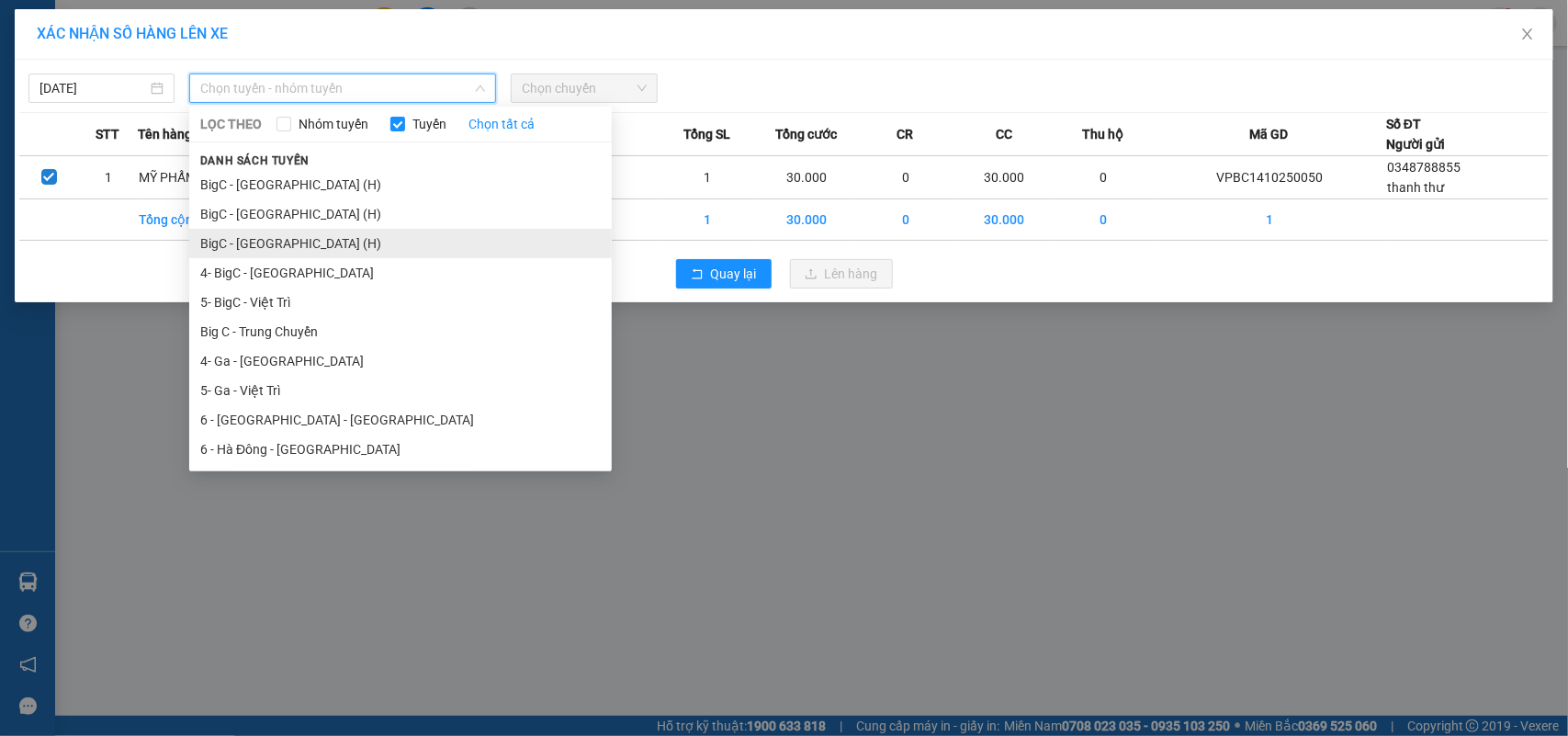
click at [299, 237] on li "BigC - [GEOGRAPHIC_DATA] (H)" at bounding box center [400, 243] width 423 height 29
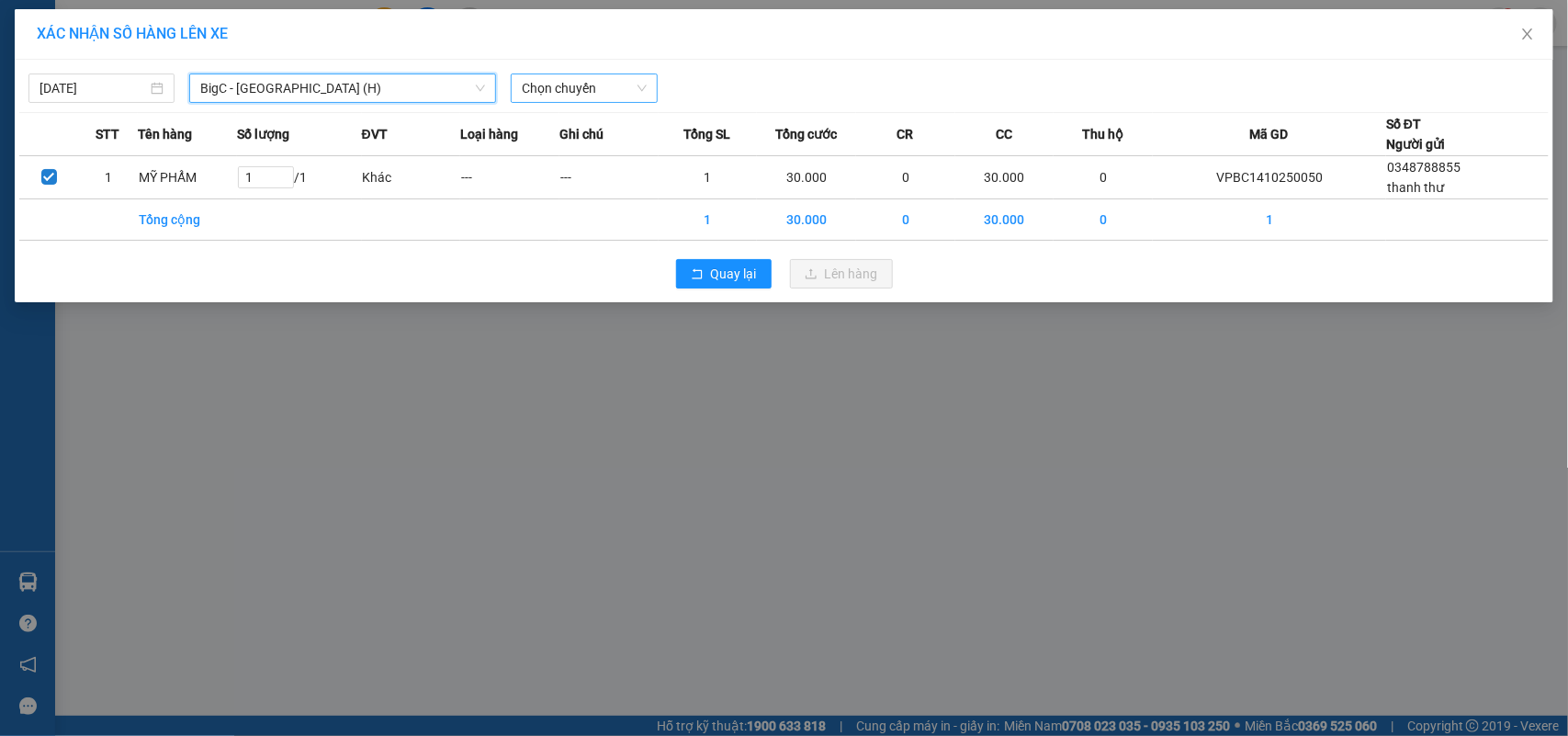
click at [585, 76] on span "Chọn chuyến" at bounding box center [584, 88] width 124 height 27
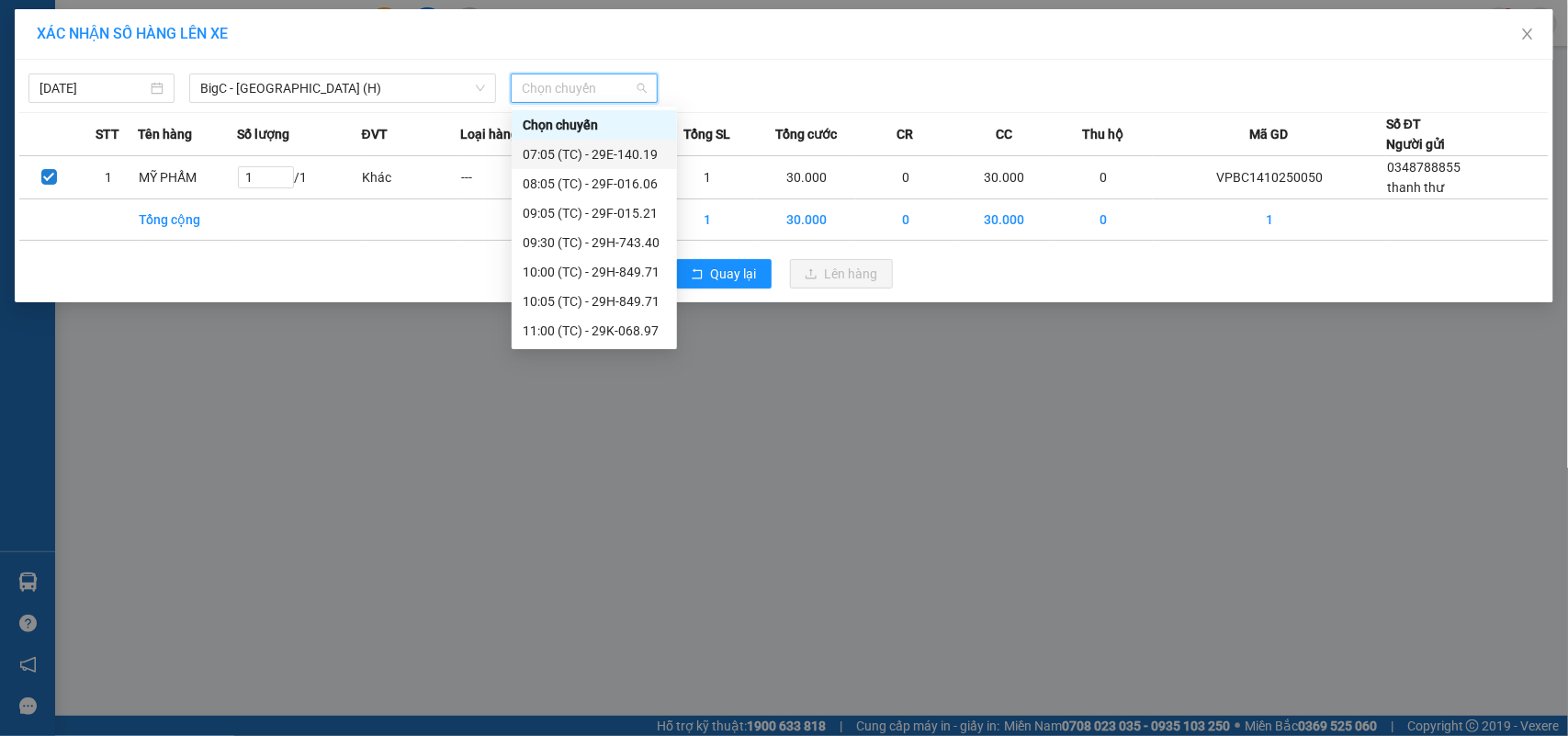
scroll to position [28, 0]
click at [613, 327] on div "11:05 (TC) - 29K-068.97" at bounding box center [594, 331] width 143 height 20
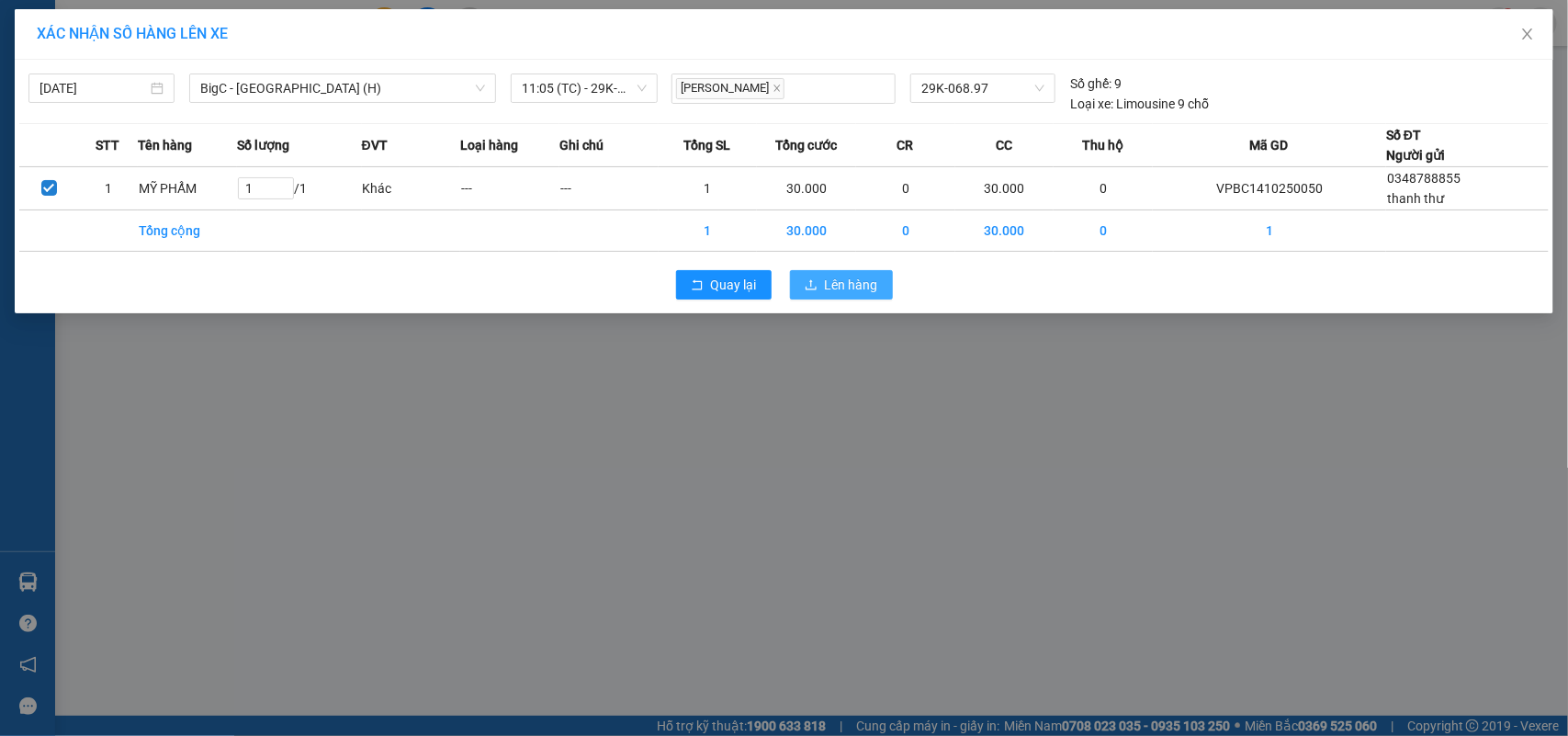
click at [810, 280] on icon "upload" at bounding box center [811, 285] width 13 height 13
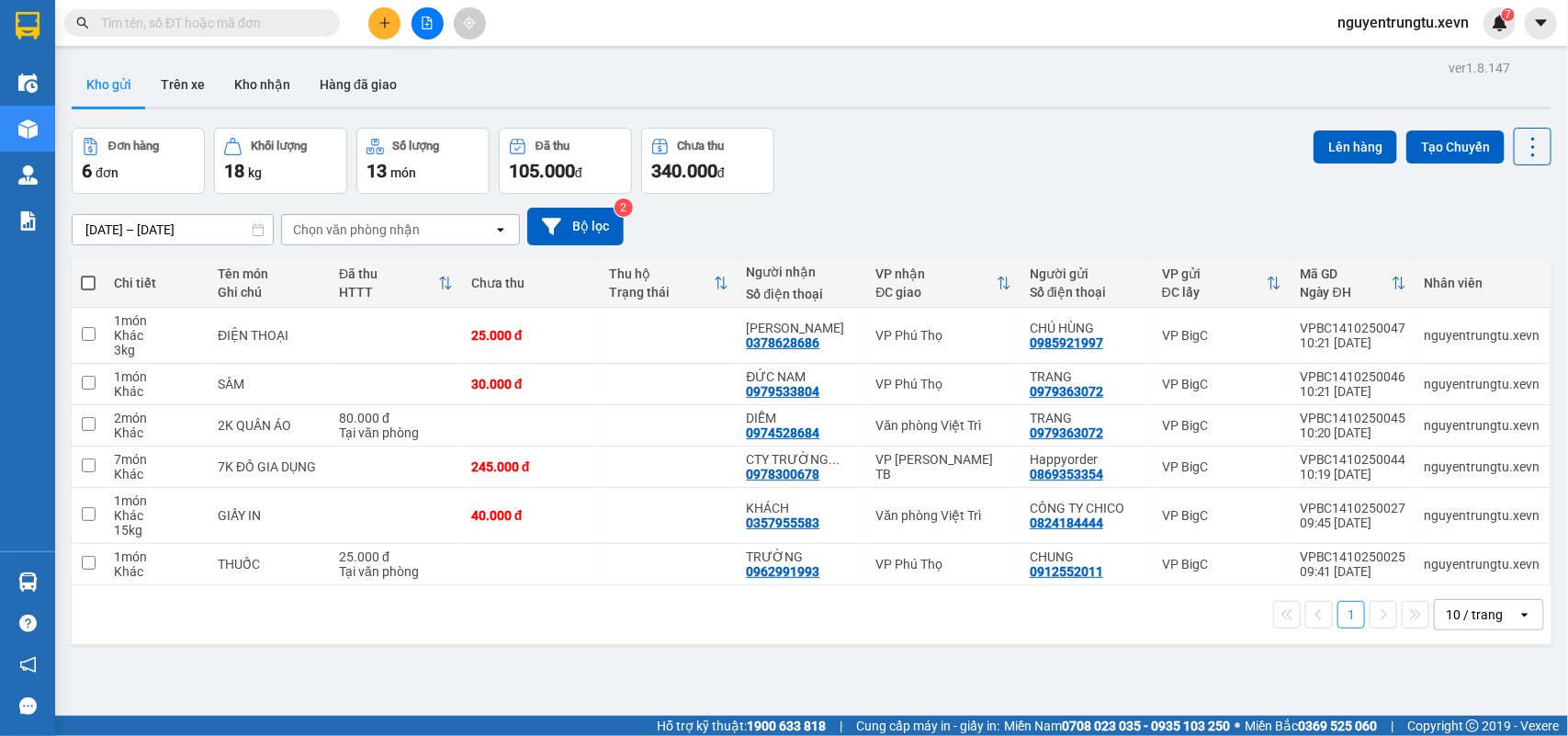
click at [373, 28] on button at bounding box center [384, 24] width 32 height 32
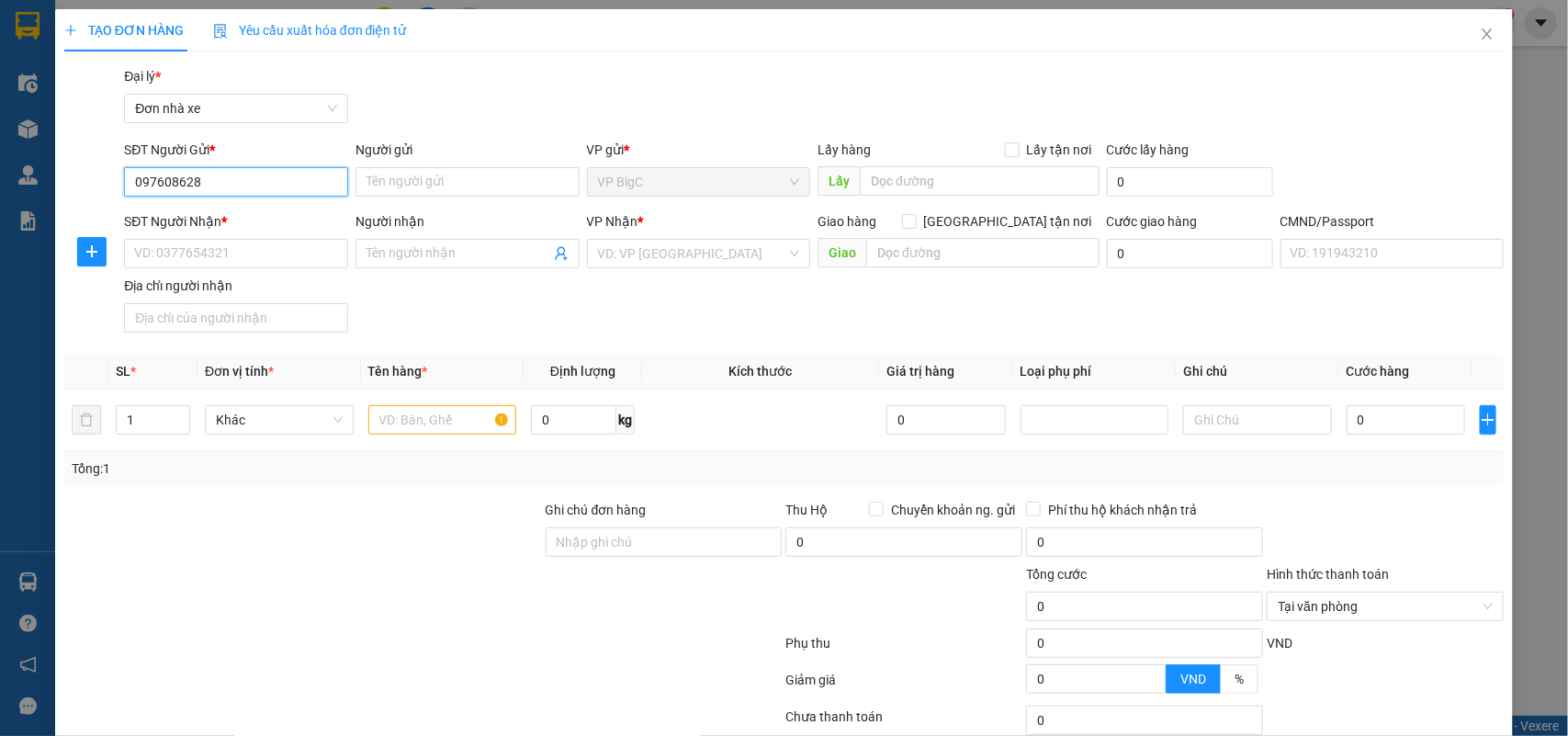
type input "0976086288"
click at [223, 222] on div "0976086288 - [GEOGRAPHIC_DATA]" at bounding box center [237, 218] width 207 height 20
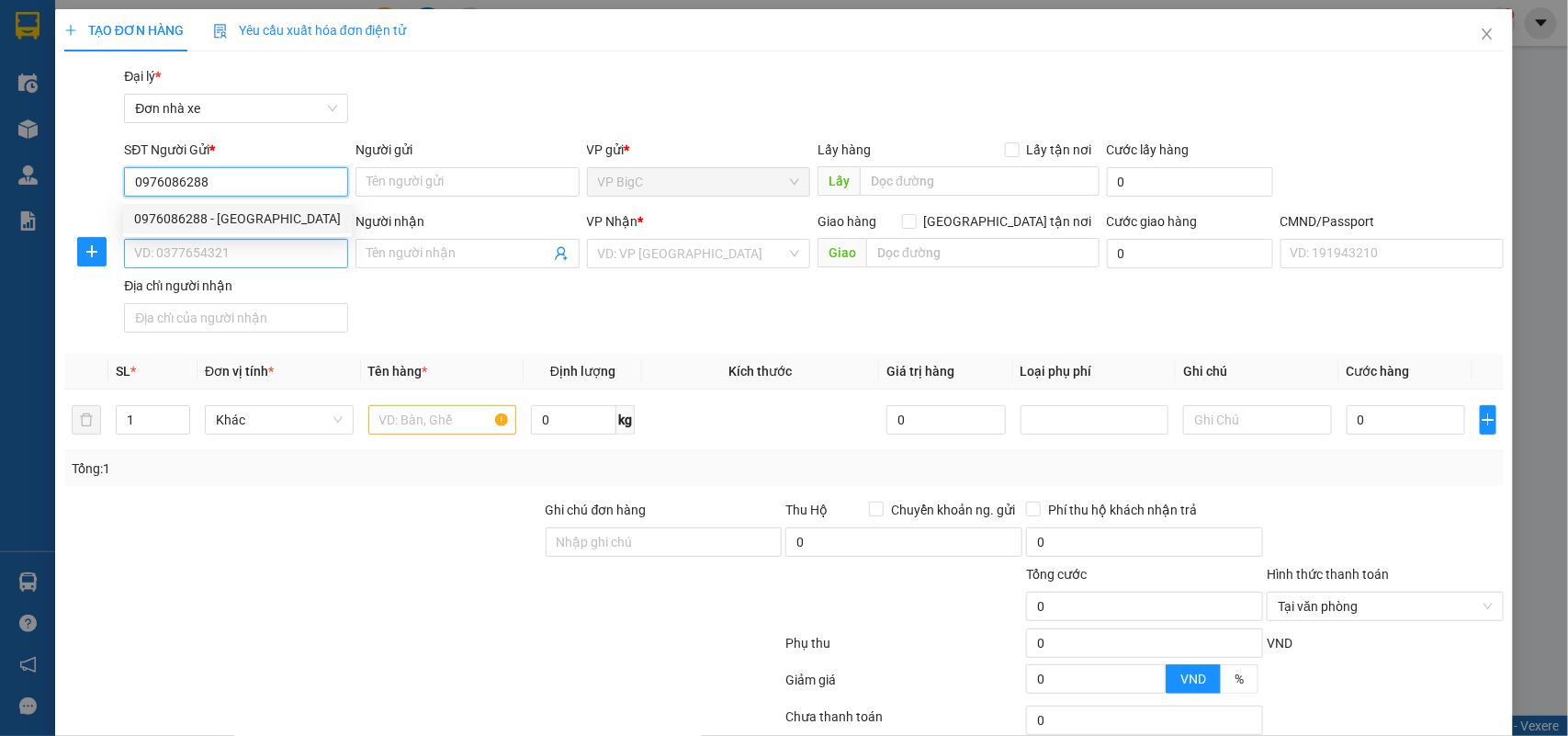
type input "THIÊN TÂN"
type input "0915102788"
type input "THUÝ AN THÀNH"
type input "037084003250 [PERSON_NAME]"
type input "123"
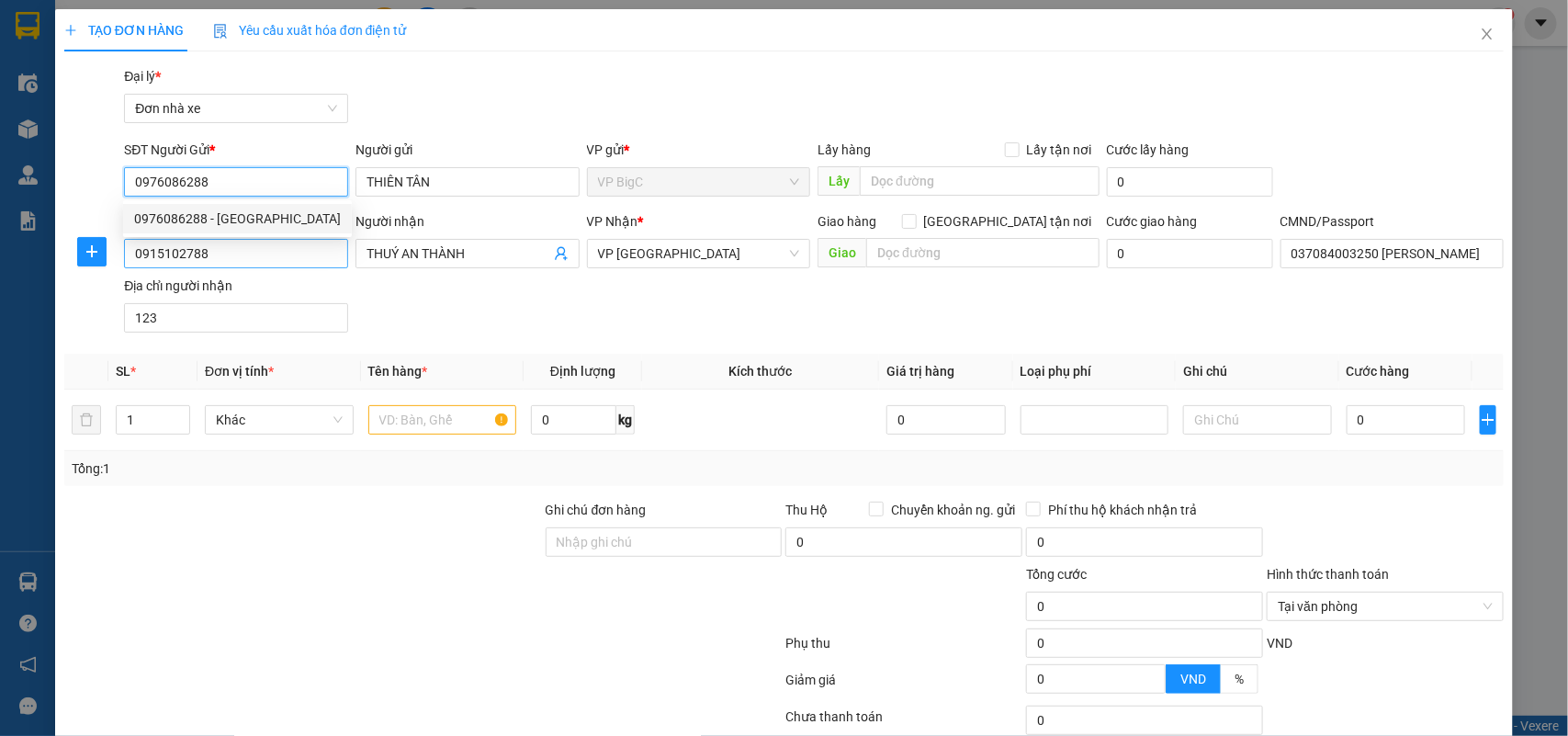
type input "0976086288"
click at [233, 259] on input "0915102788" at bounding box center [235, 253] width 224 height 29
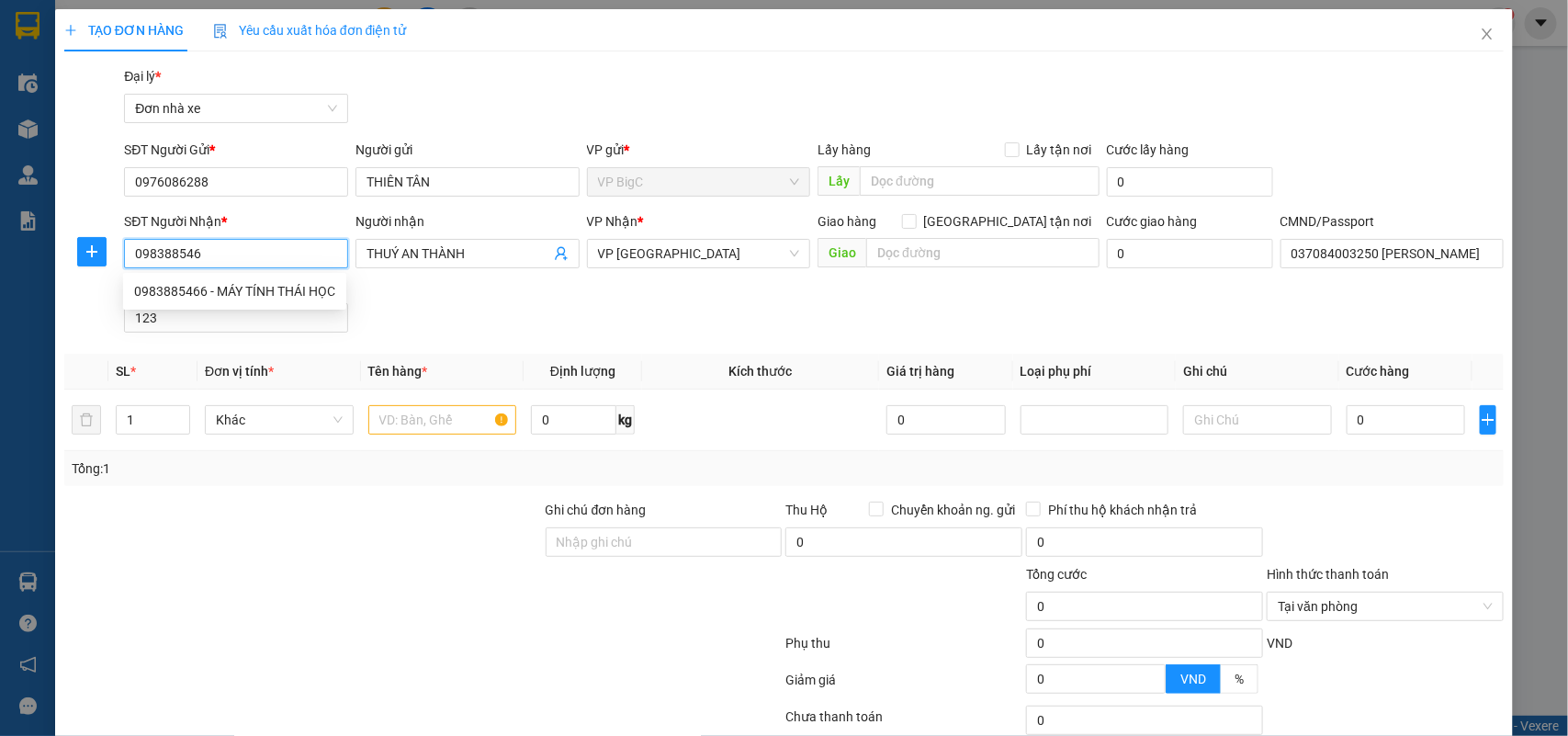
type input "0983885466"
click at [315, 281] on div "0983885466 - MÁY TÍNH THÁI HỌC" at bounding box center [235, 290] width 201 height 20
type input "MÁY TÍNH THÁI HỌC"
type input "037193009741 duong thị thu hường"
type input "0983885466"
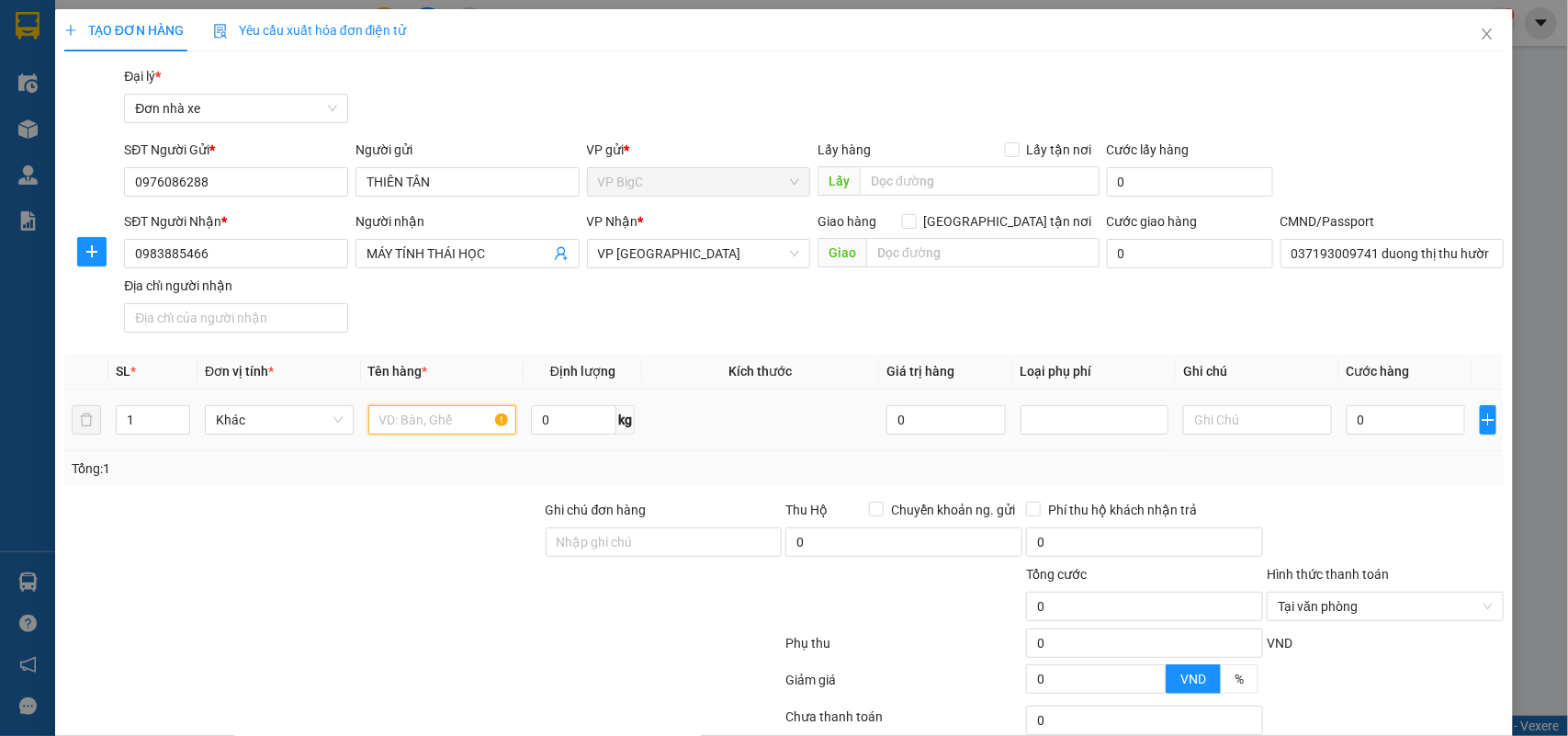
click at [443, 432] on input "text" at bounding box center [442, 419] width 148 height 29
type input "LINK KIỆN"
click at [1381, 429] on input "0" at bounding box center [1405, 419] width 118 height 29
type input "2"
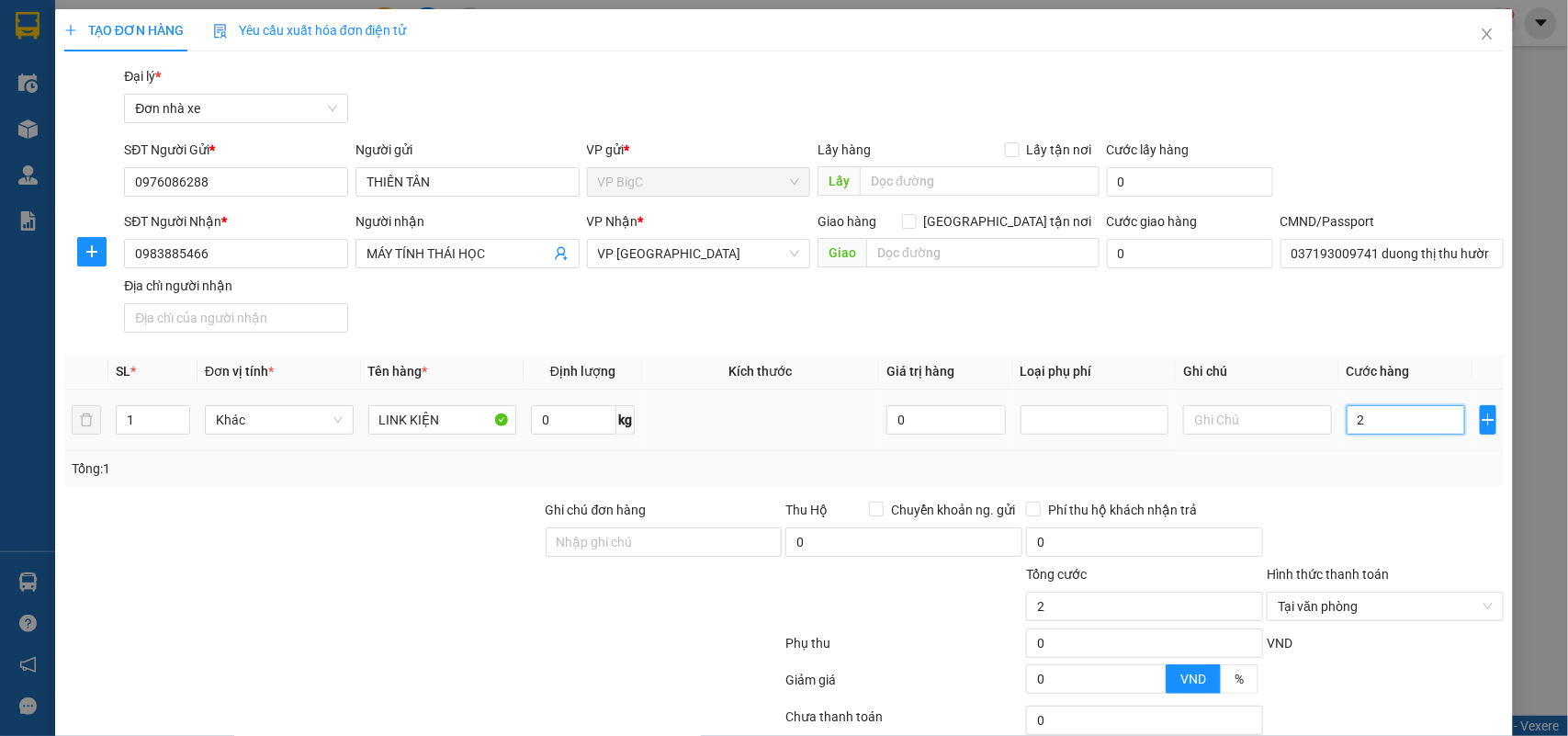
type input "25"
click at [1415, 464] on div "Tổng: 1" at bounding box center [784, 468] width 1425 height 20
type input "25.000"
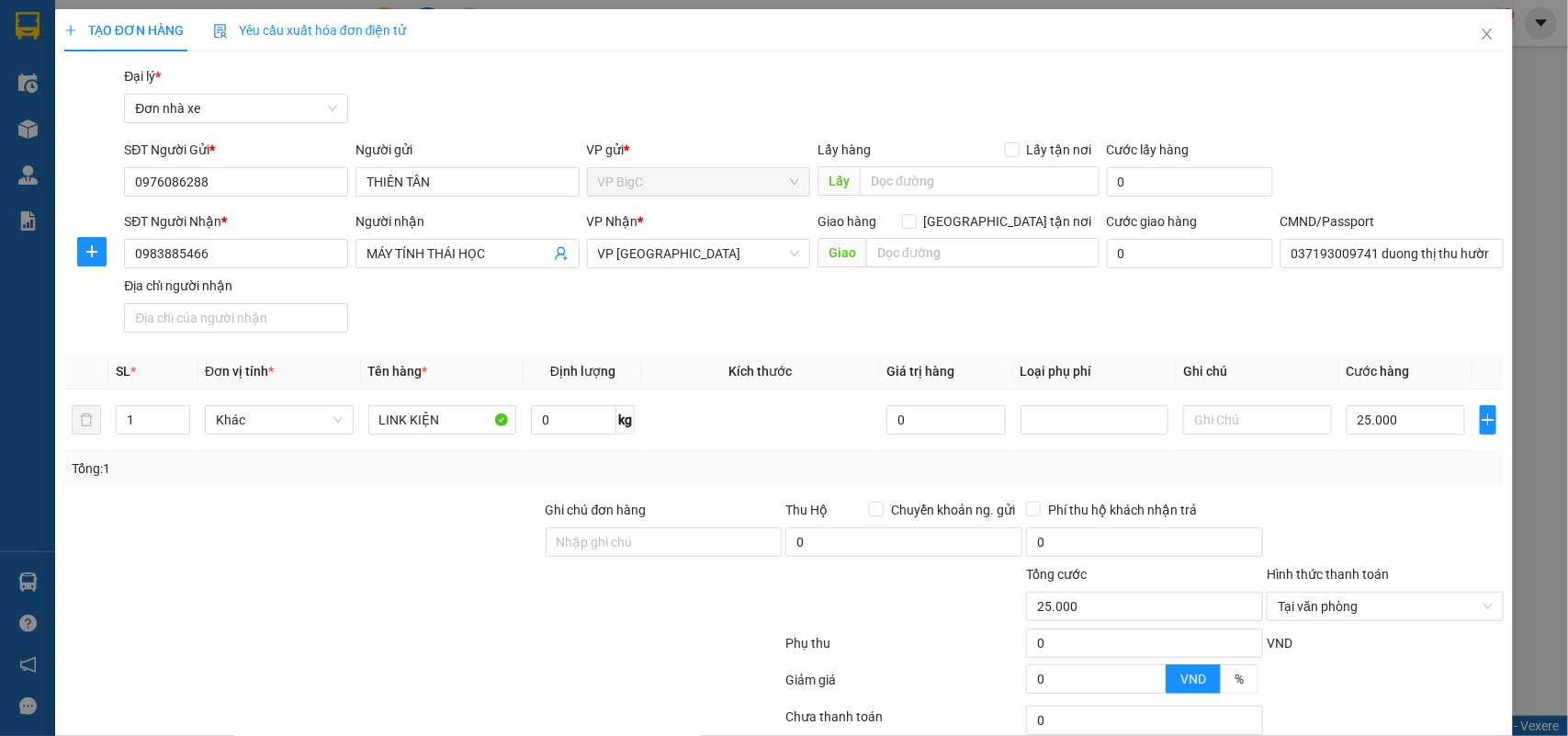
scroll to position [141, 0]
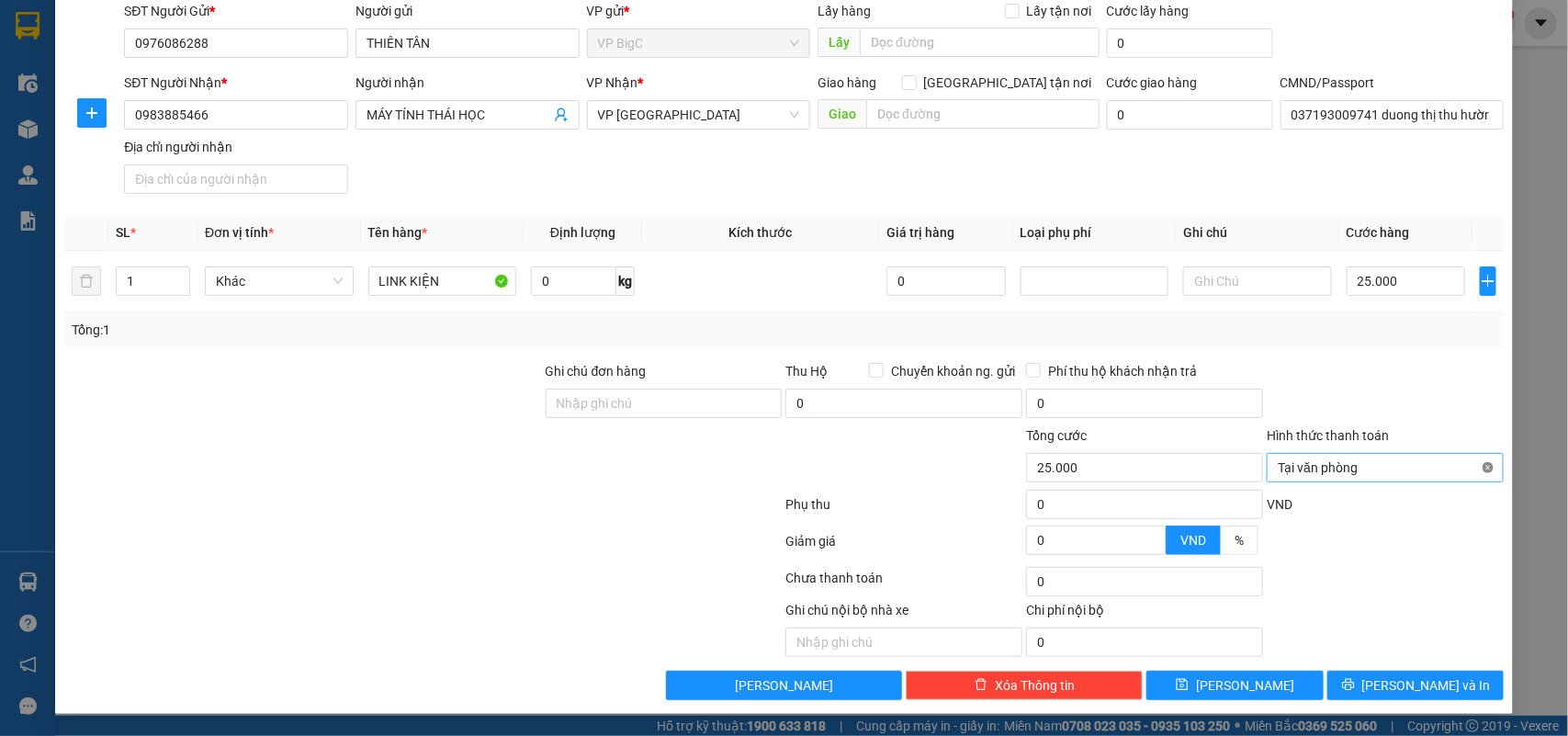
type input "25.000"
click at [1433, 700] on button "[PERSON_NAME] và In" at bounding box center [1415, 685] width 176 height 29
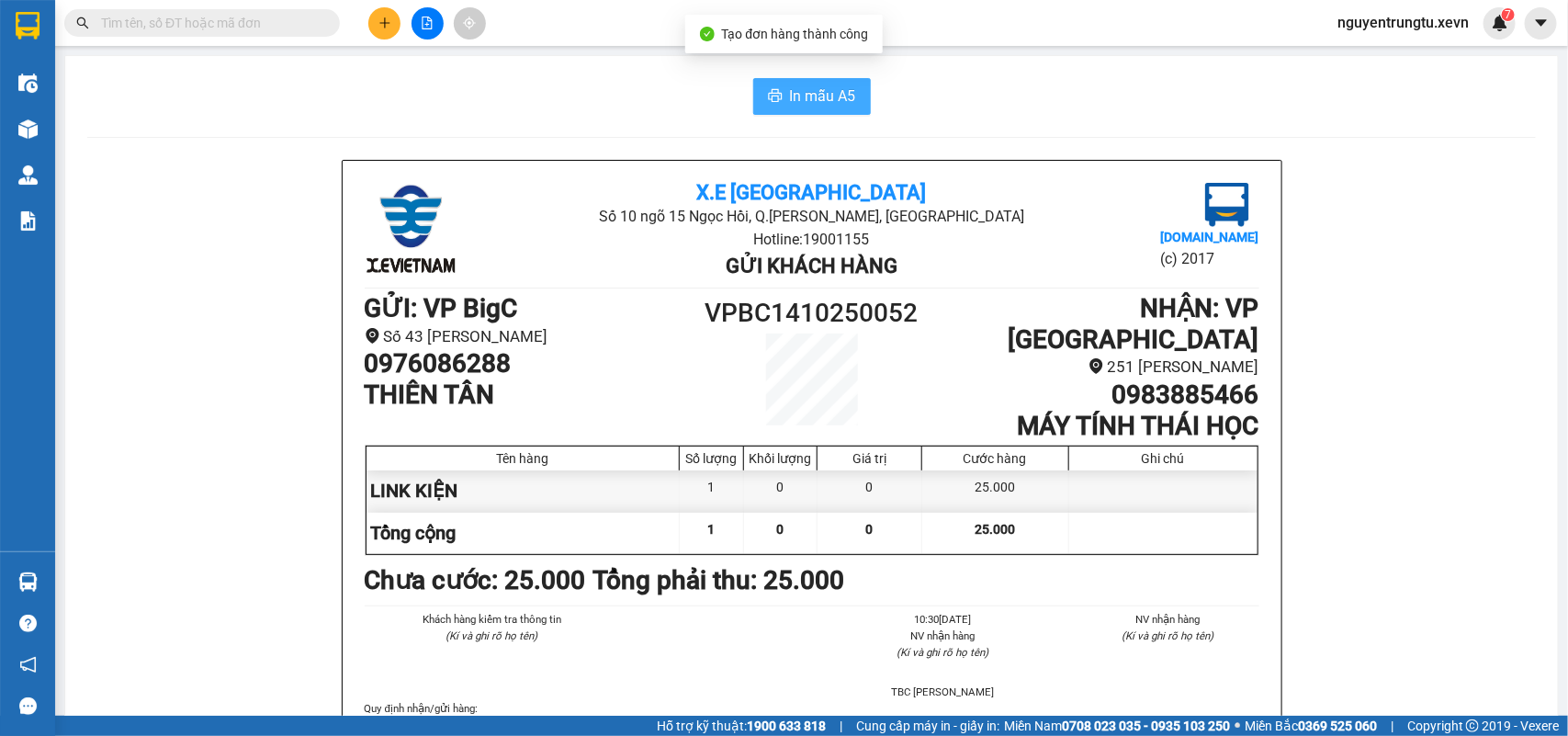
click at [842, 89] on span "In mẫu A5" at bounding box center [823, 96] width 66 height 23
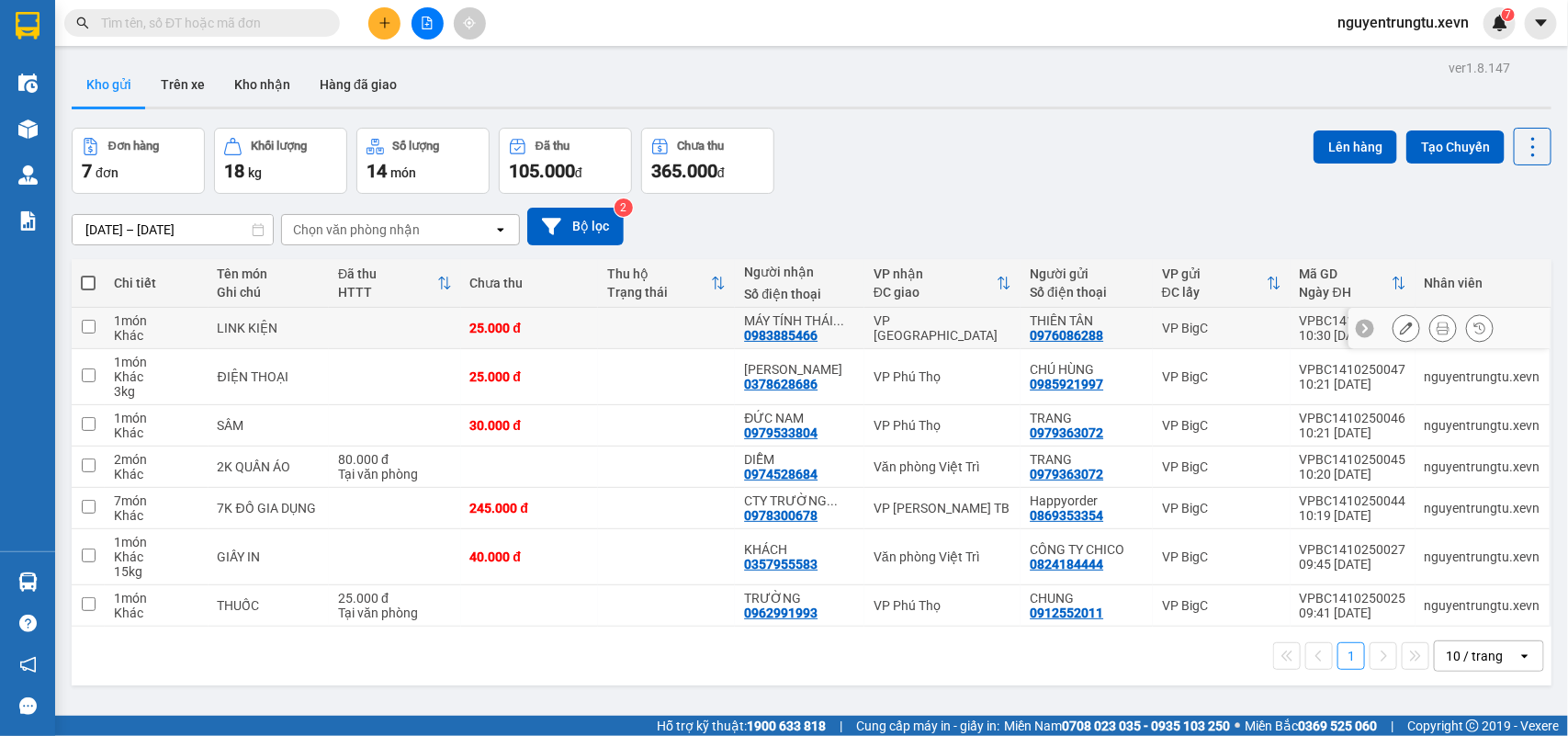
click at [997, 334] on div "VP [GEOGRAPHIC_DATA]" at bounding box center [943, 327] width 138 height 29
checkbox input "true"
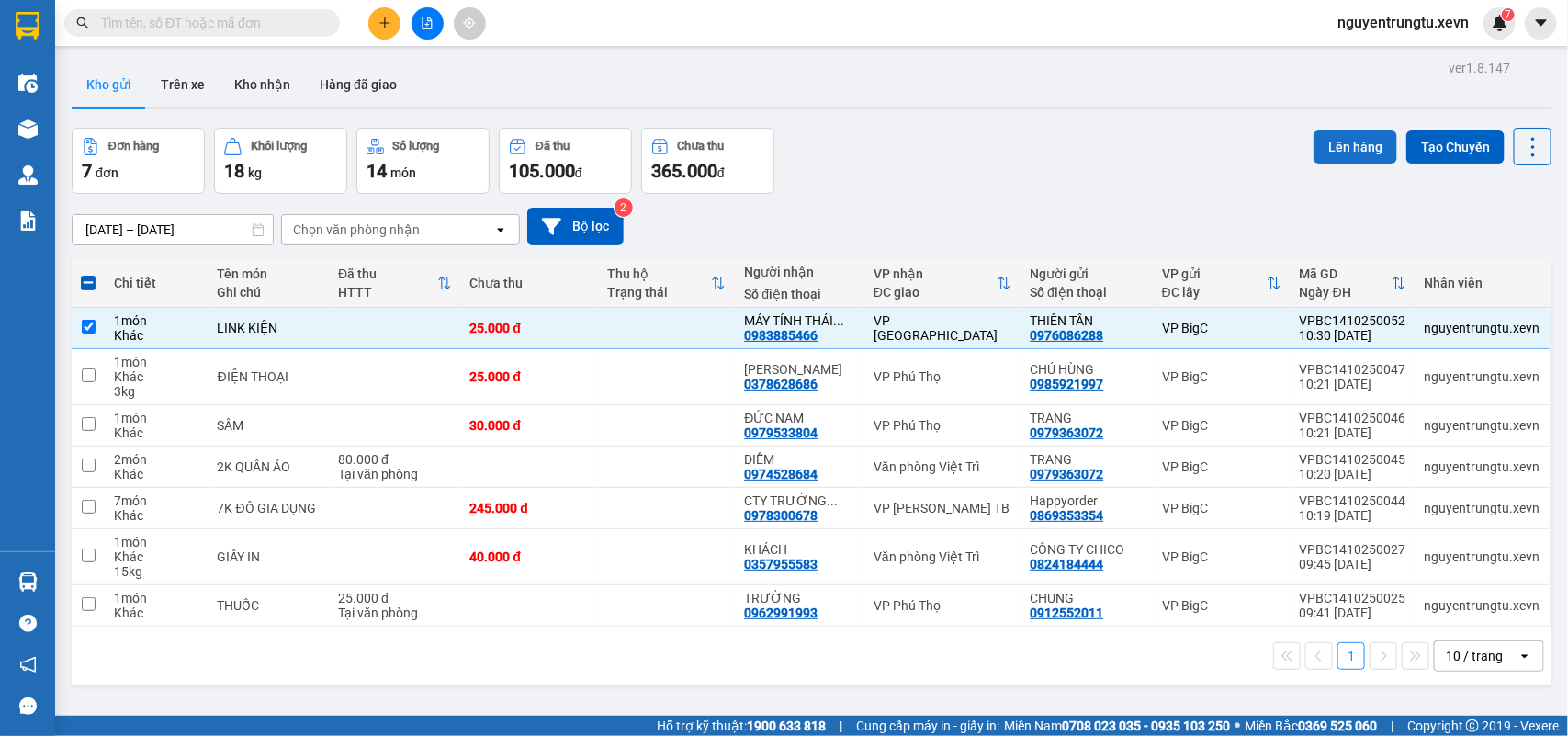
click at [1322, 156] on button "Lên hàng" at bounding box center [1355, 147] width 83 height 33
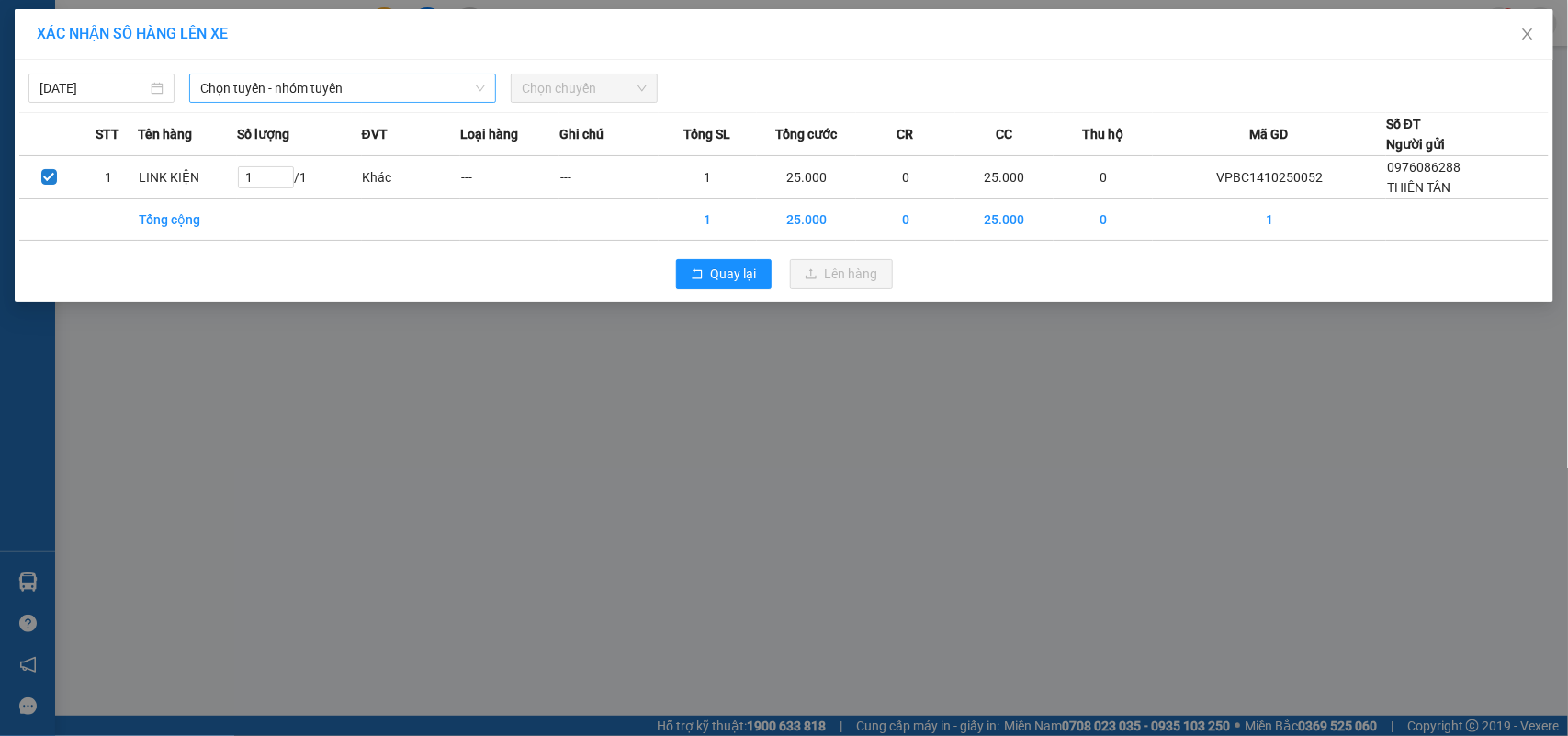
click at [301, 92] on span "Chọn tuyến - nhóm tuyến" at bounding box center [342, 88] width 285 height 27
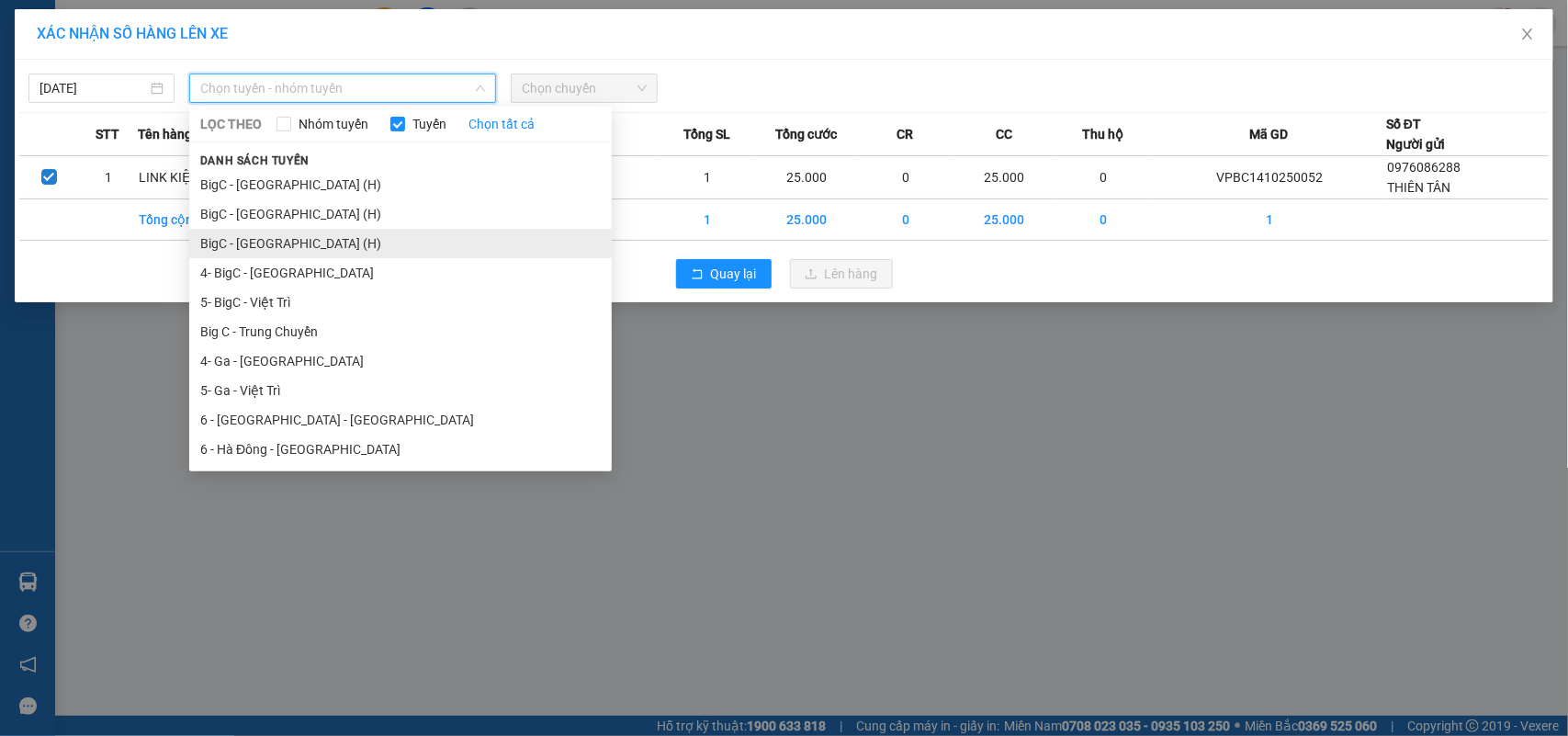
click at [295, 241] on li "BigC - [GEOGRAPHIC_DATA] (H)" at bounding box center [400, 243] width 423 height 29
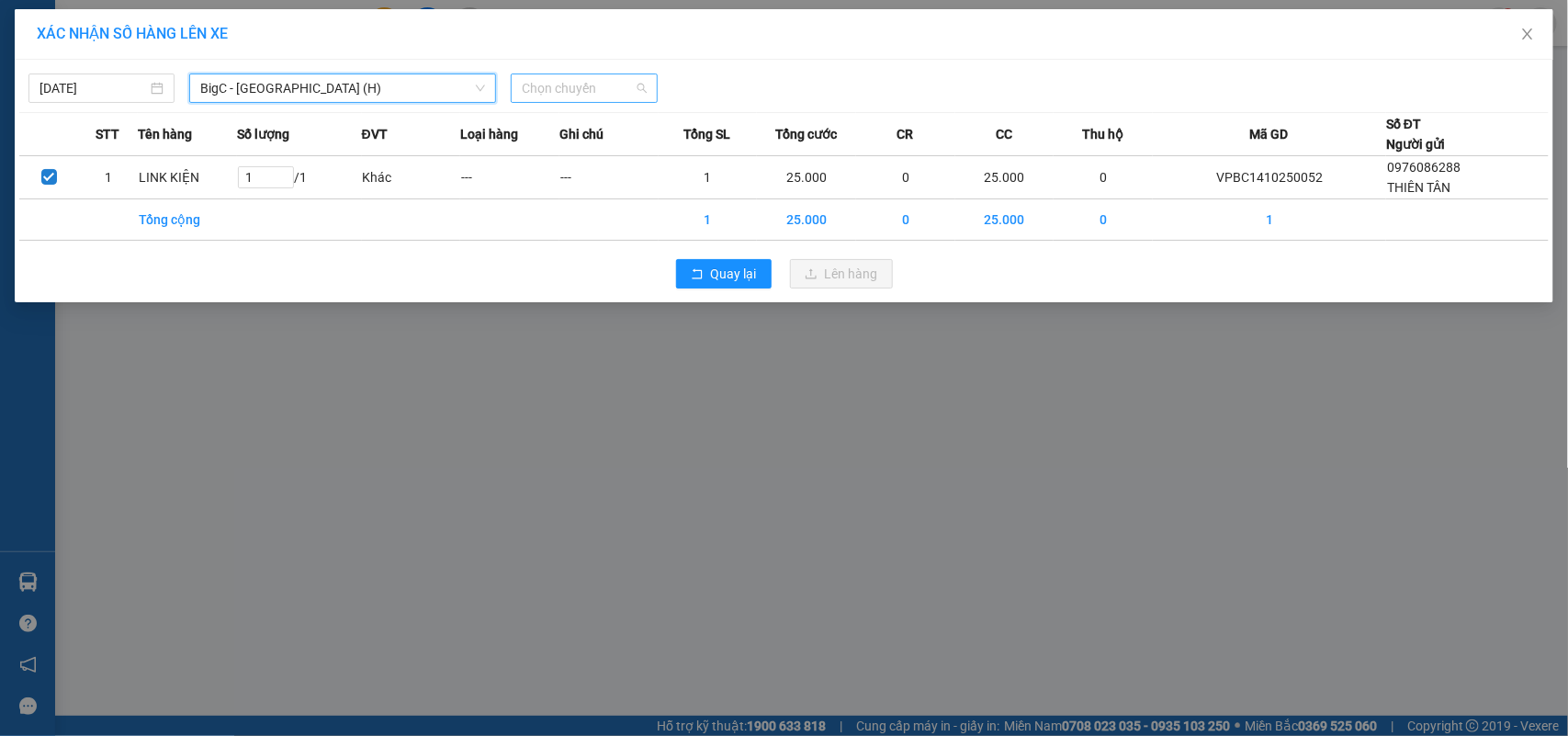
click at [624, 77] on span "Chọn chuyến" at bounding box center [584, 88] width 124 height 27
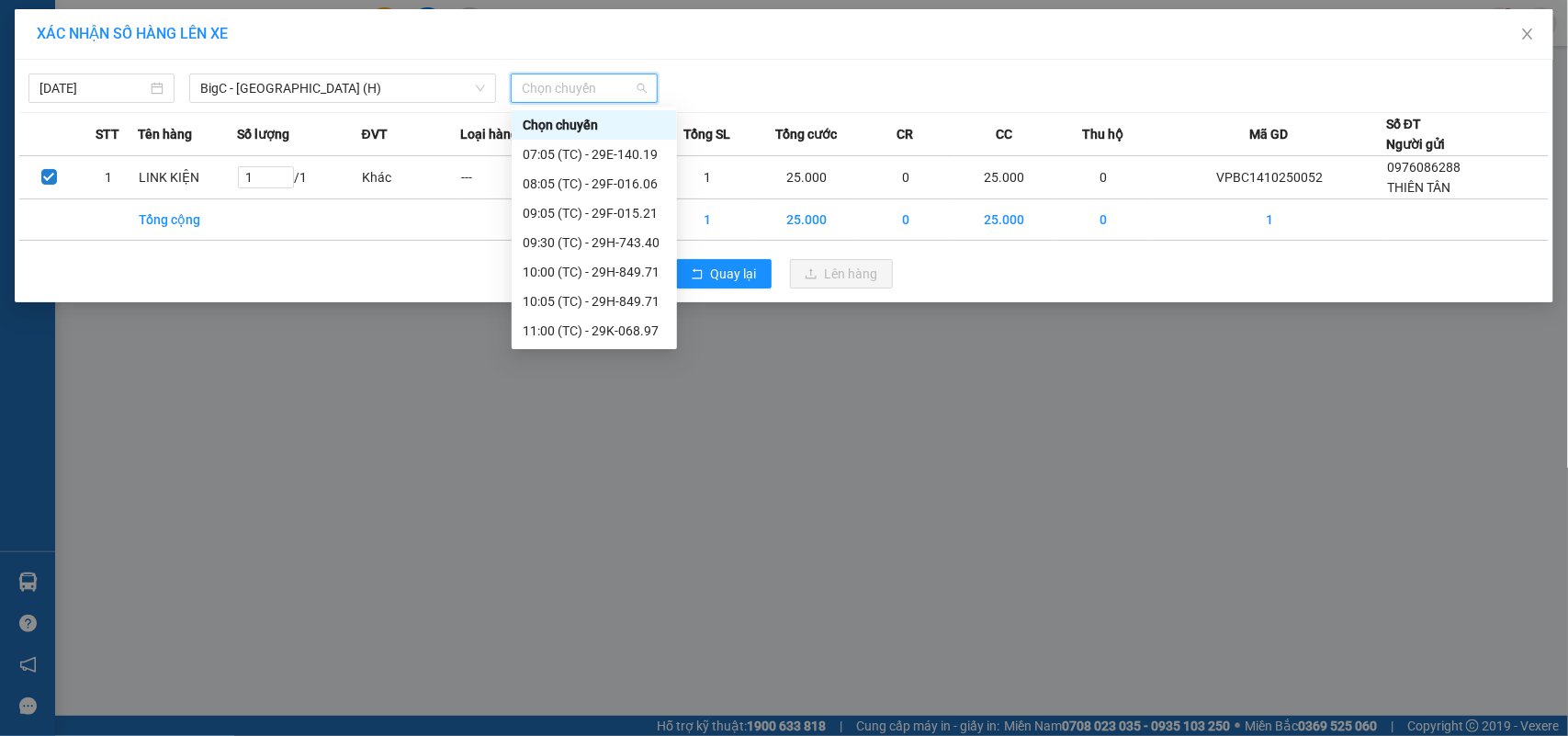
scroll to position [28, 0]
click at [614, 333] on div "11:05 (TC) - 29K-068.97" at bounding box center [594, 331] width 143 height 20
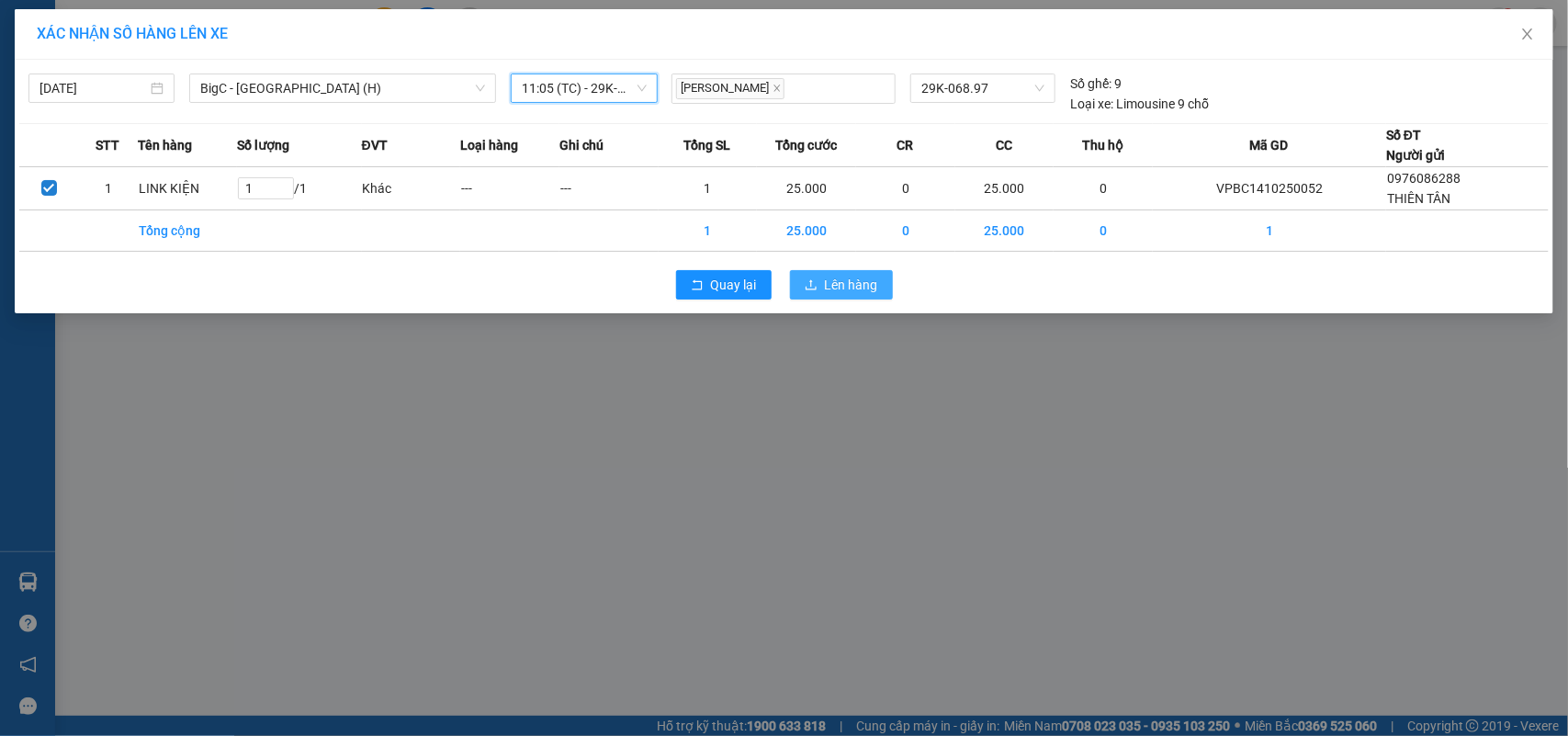
click at [879, 289] on button "Lên hàng" at bounding box center [841, 285] width 103 height 29
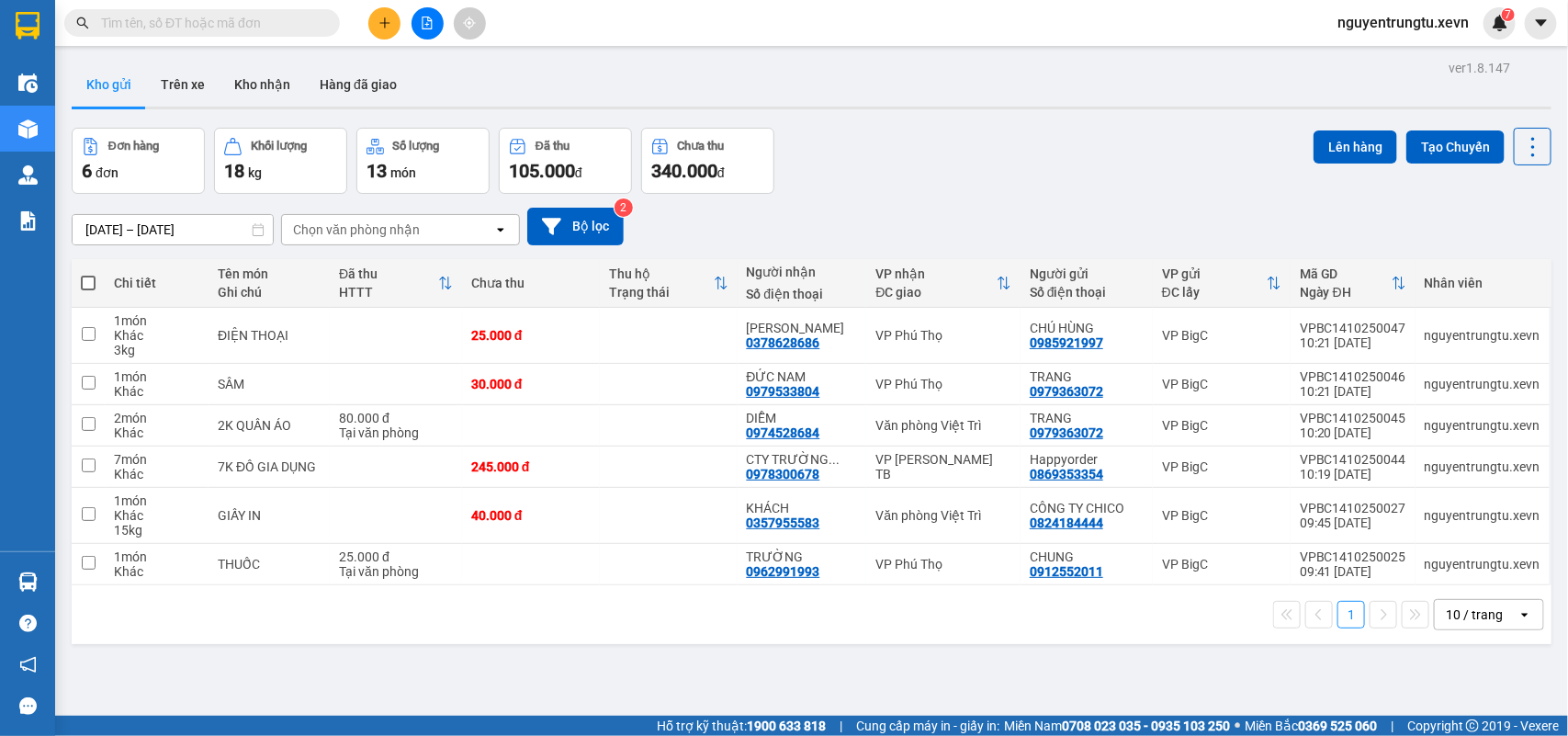
click at [248, 28] on input "text" at bounding box center [209, 23] width 217 height 20
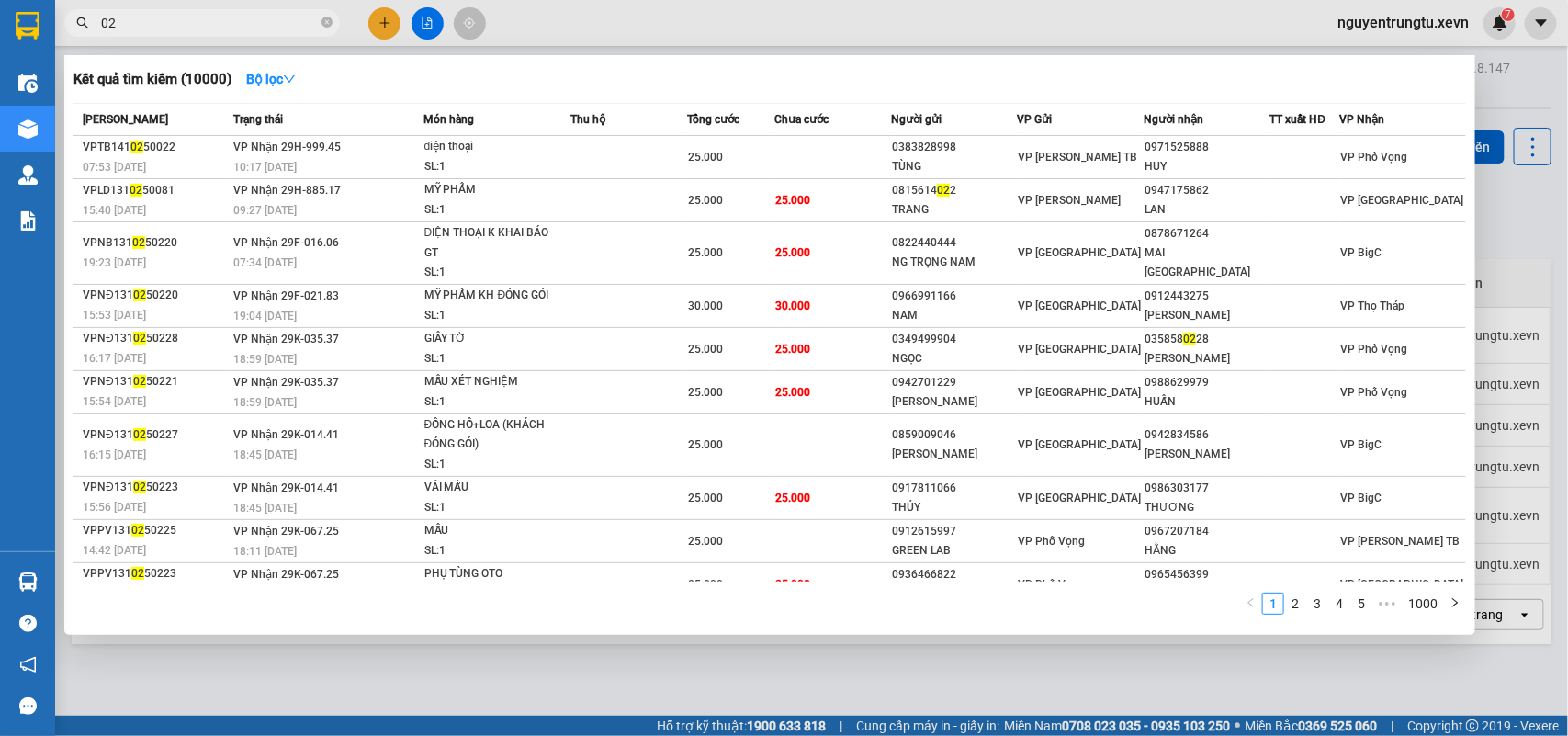
type input "0"
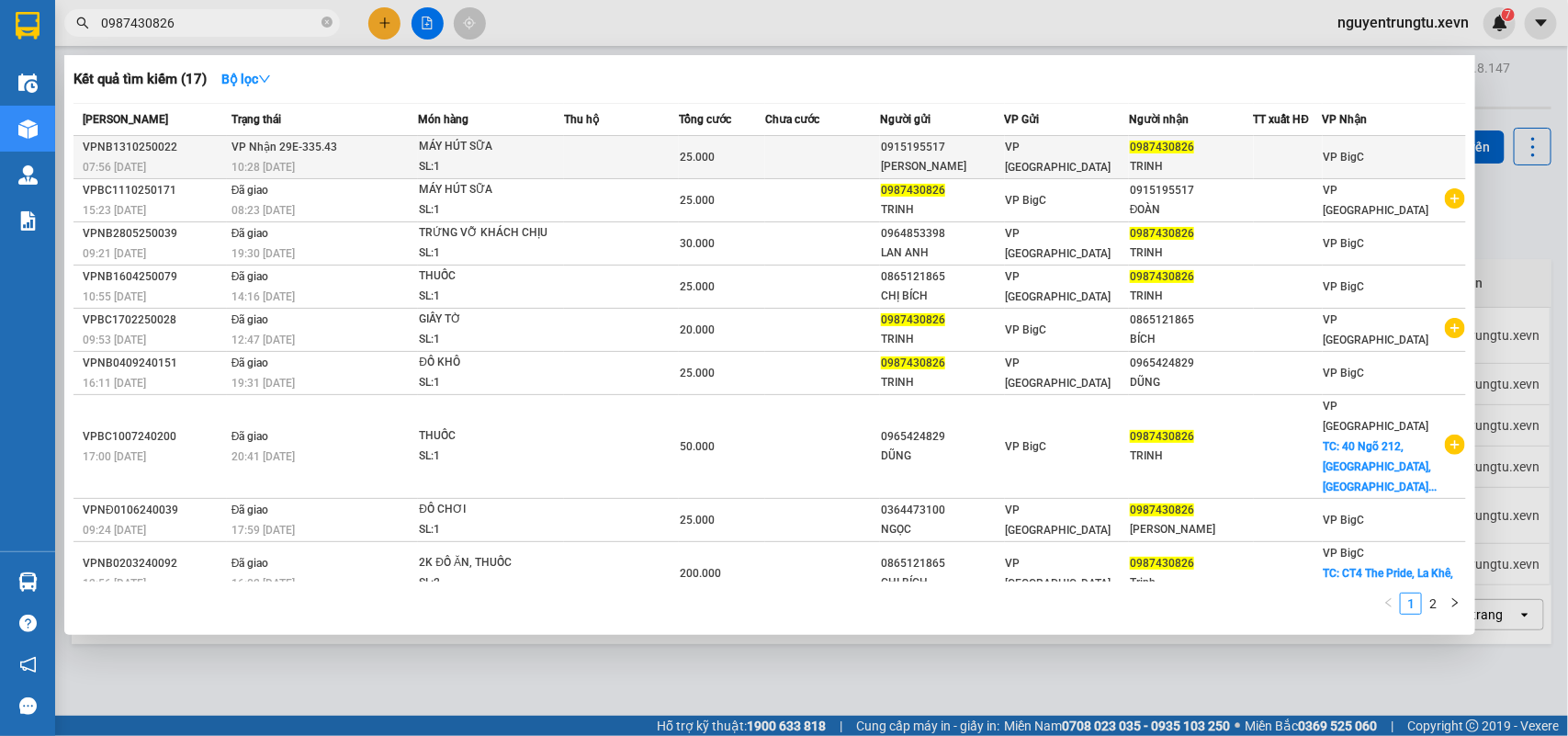
type input "0987430826"
click at [1302, 149] on div at bounding box center [1288, 157] width 67 height 19
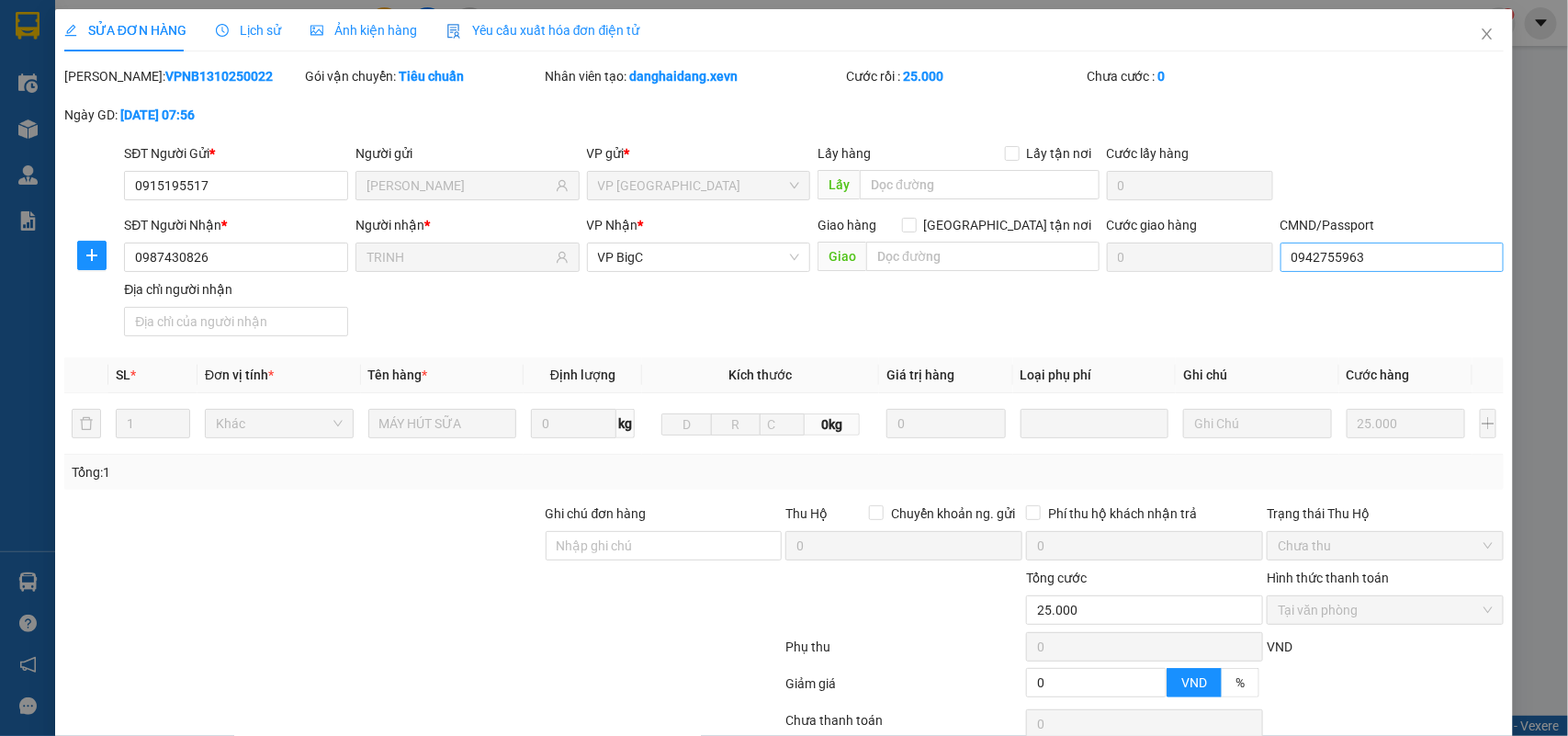
type input "0915195517"
type input "[PERSON_NAME]"
type input "0987430826"
type input "TRINH"
type input "0942755963"
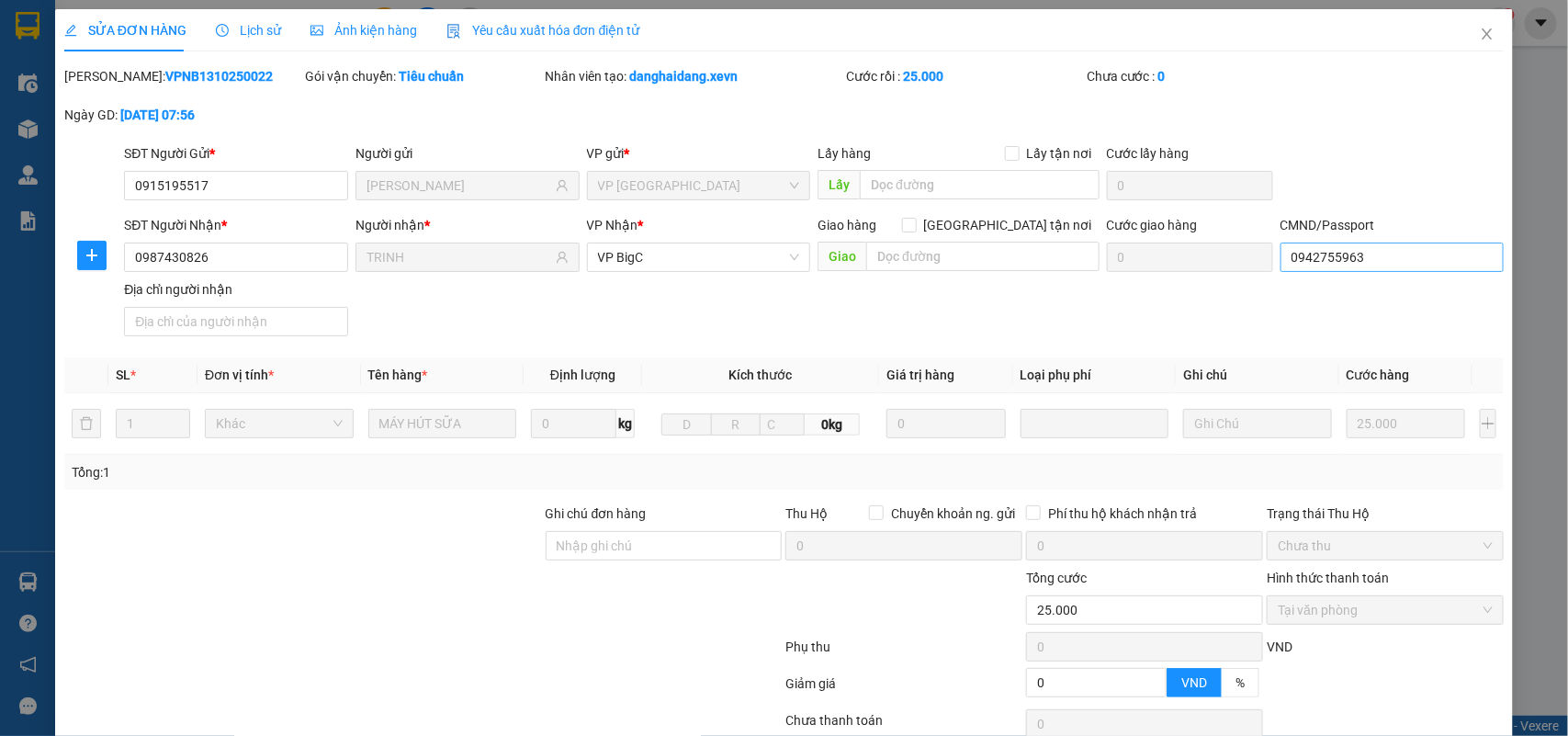
type input "0"
type input "25.000"
click at [1355, 258] on input "0942755963" at bounding box center [1392, 256] width 224 height 29
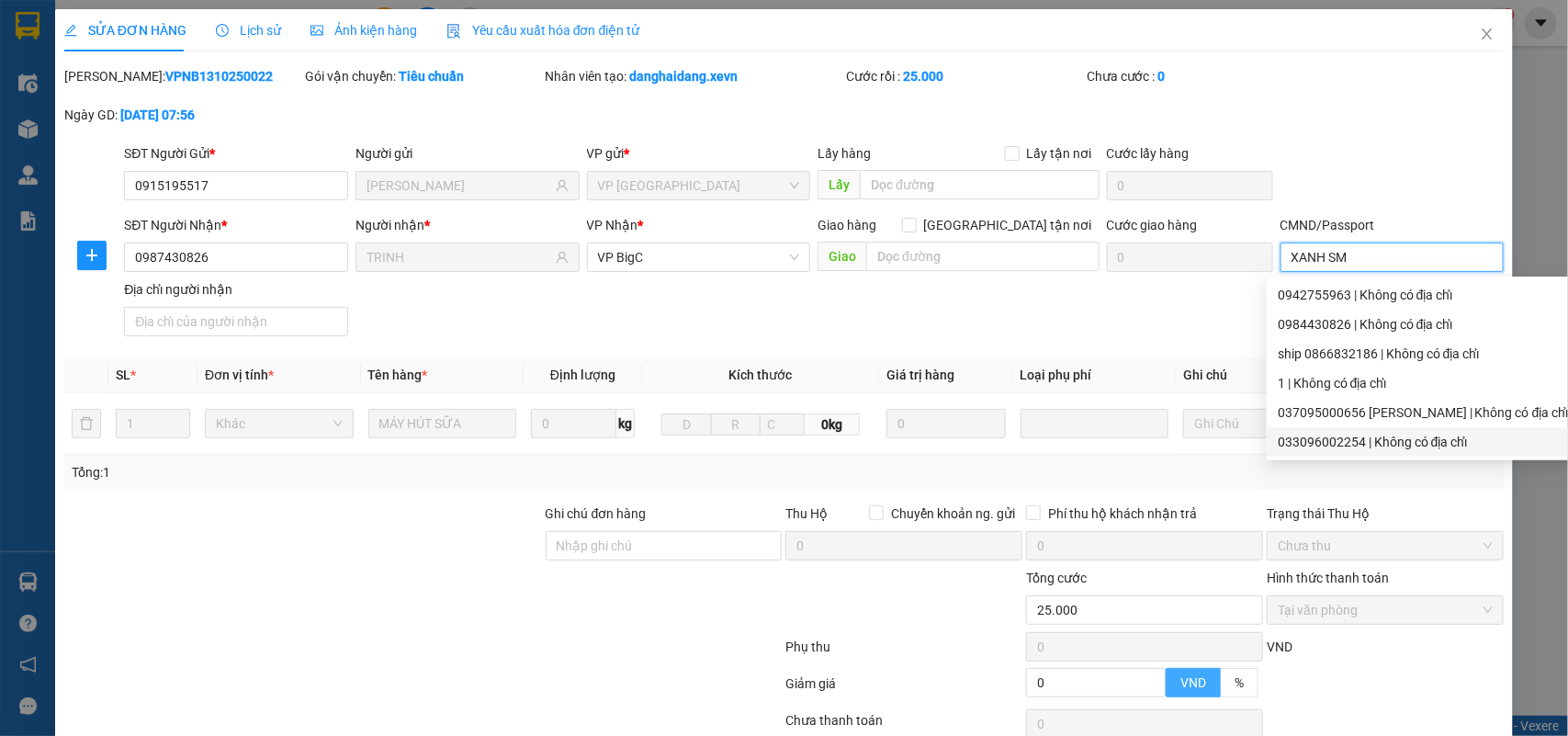
scroll to position [145, 0]
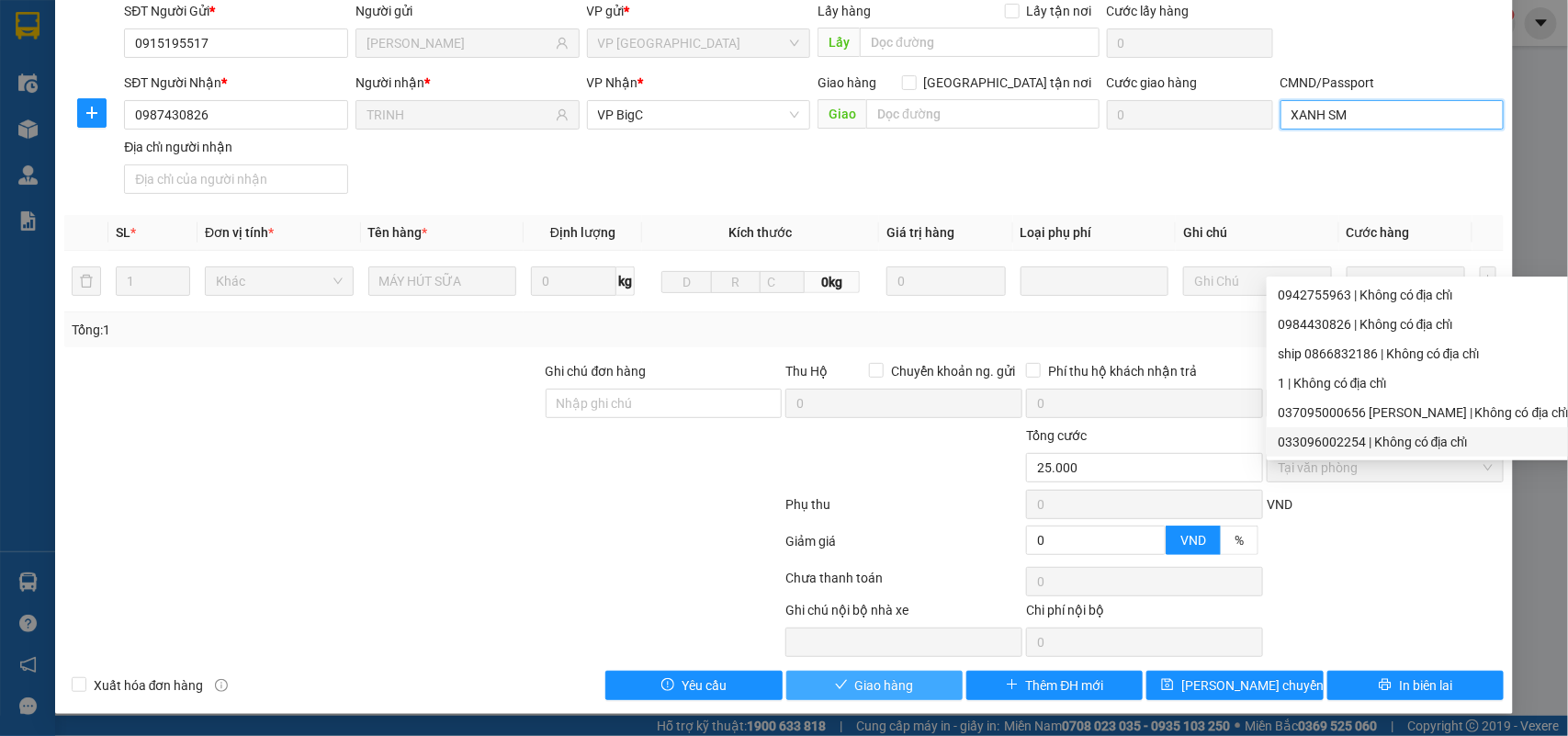
type input "XANH SM"
click at [892, 685] on span "Giao hàng" at bounding box center [884, 685] width 59 height 20
